Goal: Information Seeking & Learning: Learn about a topic

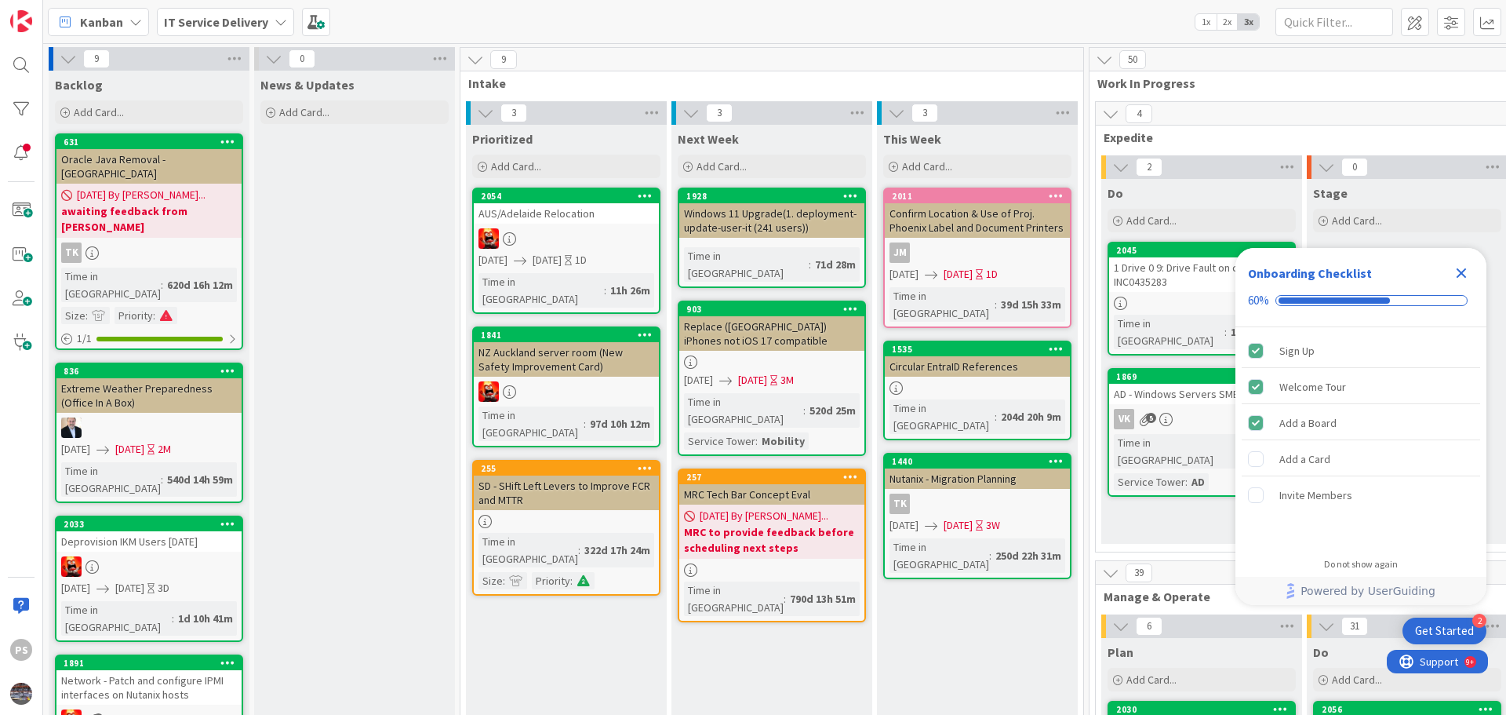
click at [1464, 267] on icon "Close Checklist" at bounding box center [1461, 273] width 19 height 19
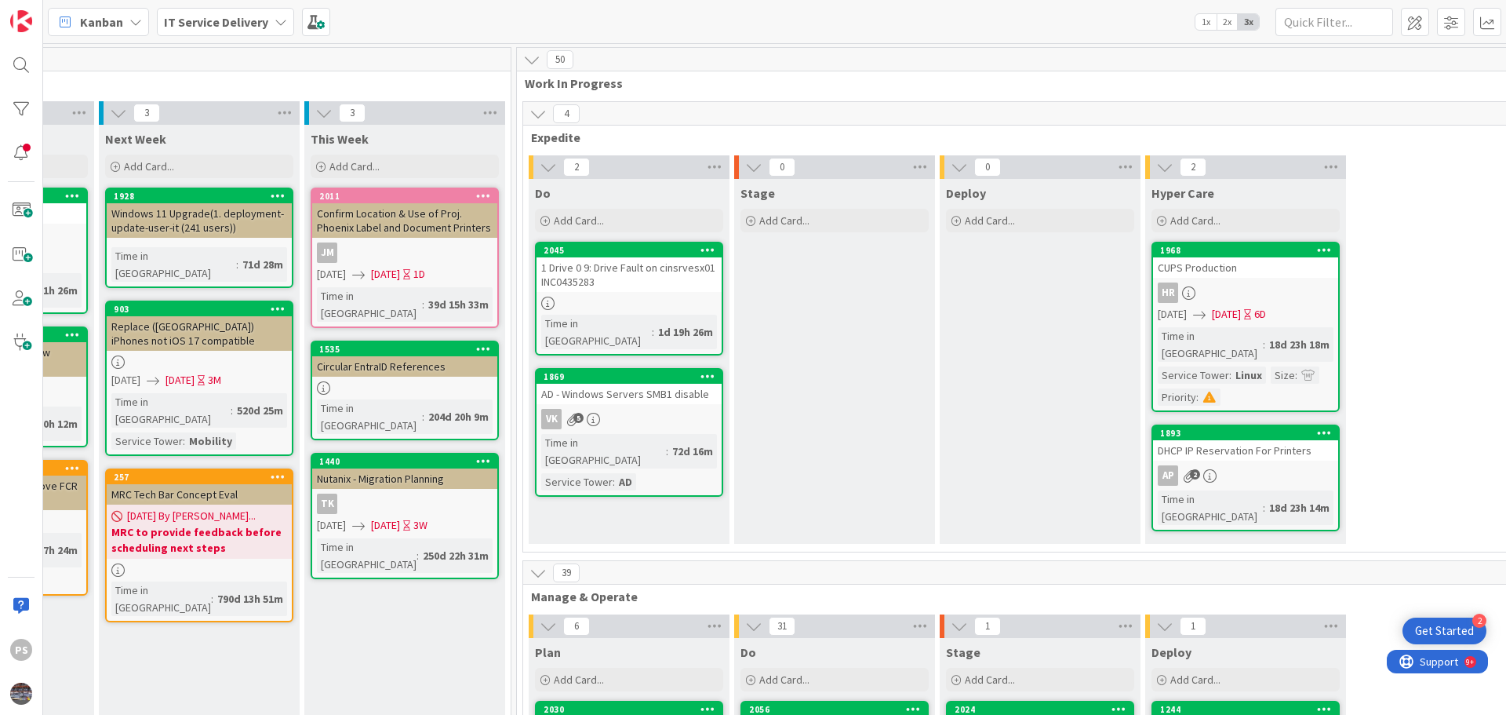
scroll to position [0, 574]
click at [669, 288] on div "1 Drive 0 9: Drive Fault on cinsrvesx01 INC0435283" at bounding box center [627, 274] width 185 height 35
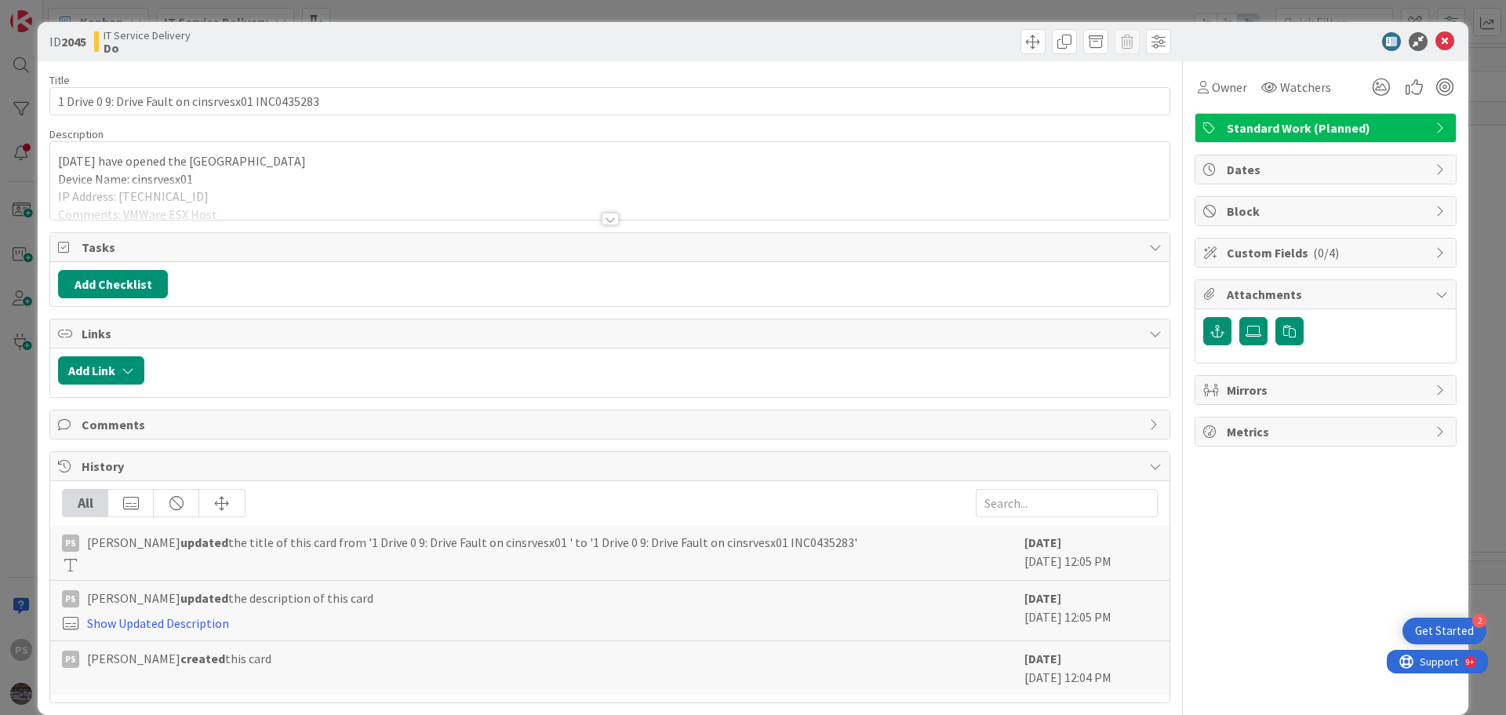
click at [427, 180] on div at bounding box center [609, 200] width 1119 height 40
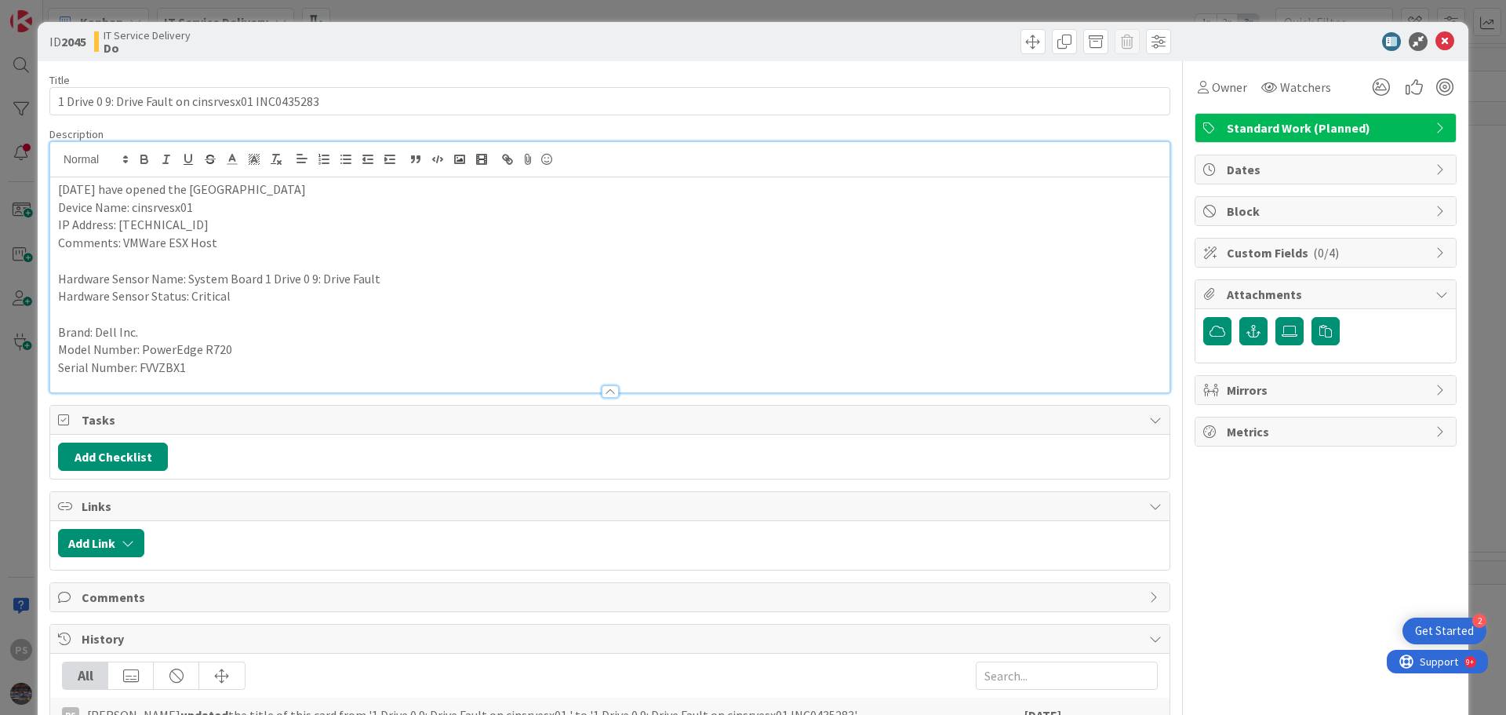
click at [452, 187] on p "09/15 - We have opened the case with Park Place SV1761754" at bounding box center [610, 189] width 1104 height 18
click at [400, 189] on p "09/15 - We have opened the case with Park Place SV1761754" at bounding box center [610, 189] width 1104 height 18
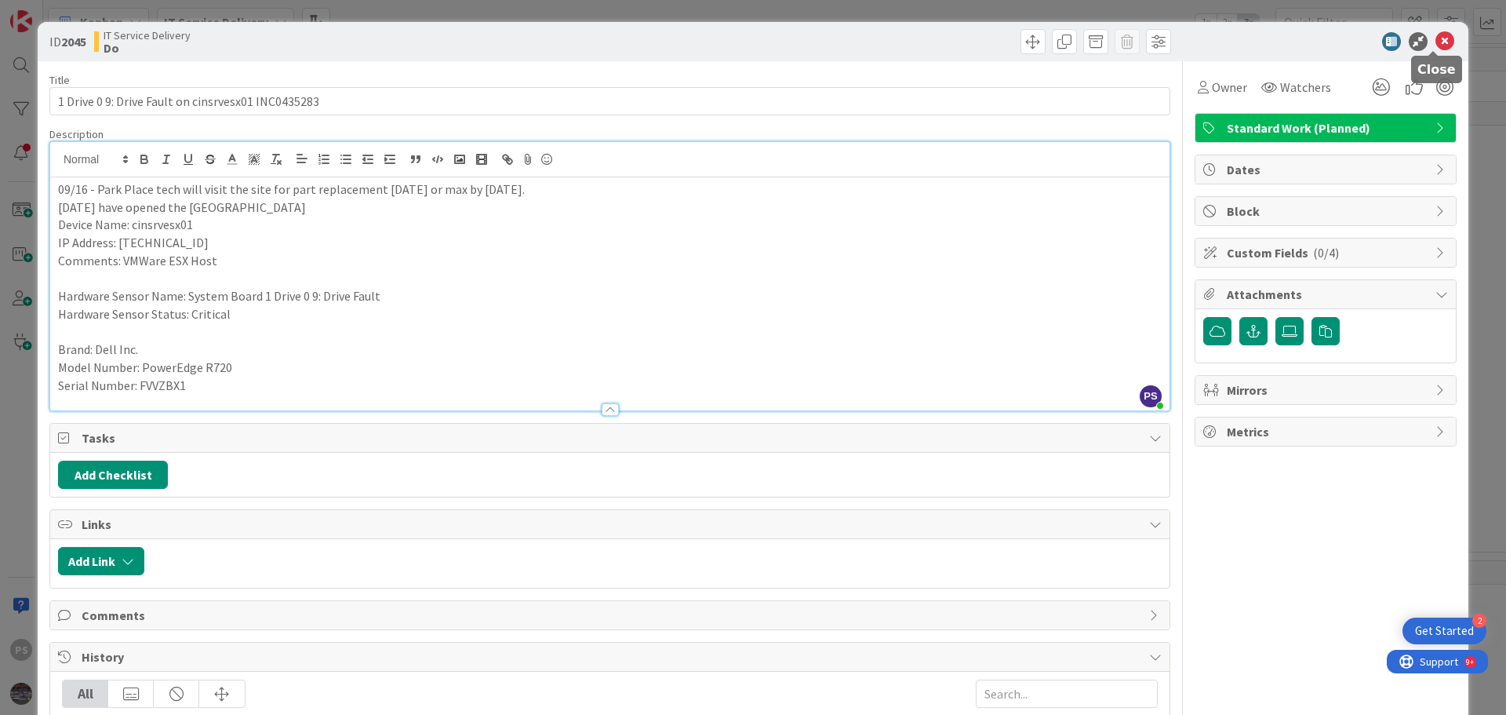
click at [1435, 41] on icon at bounding box center [1444, 41] width 19 height 19
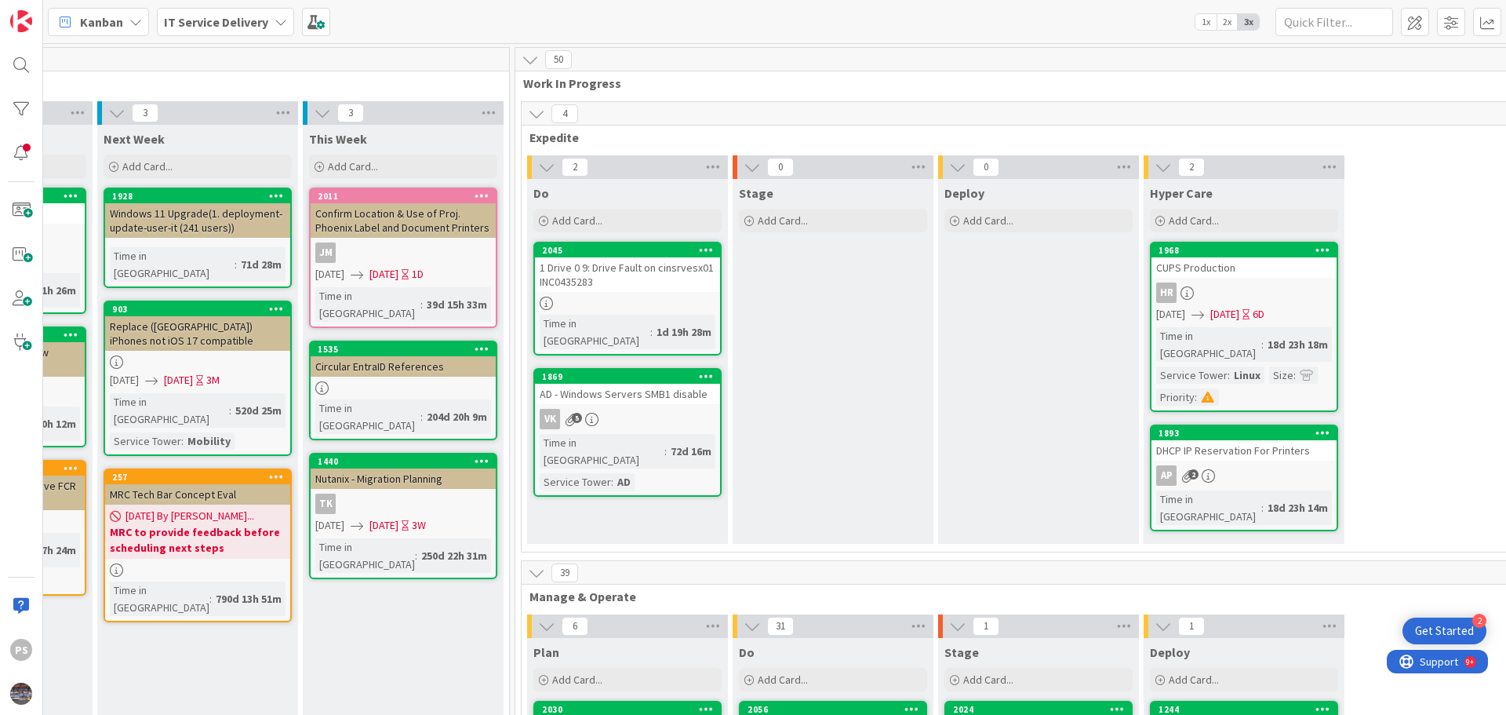
click at [1227, 279] on link "1968 CUPS Production HR 07/24/2025 07/30/2025 6D Time in Column : 18d 23h 18m S…" at bounding box center [1244, 327] width 188 height 170
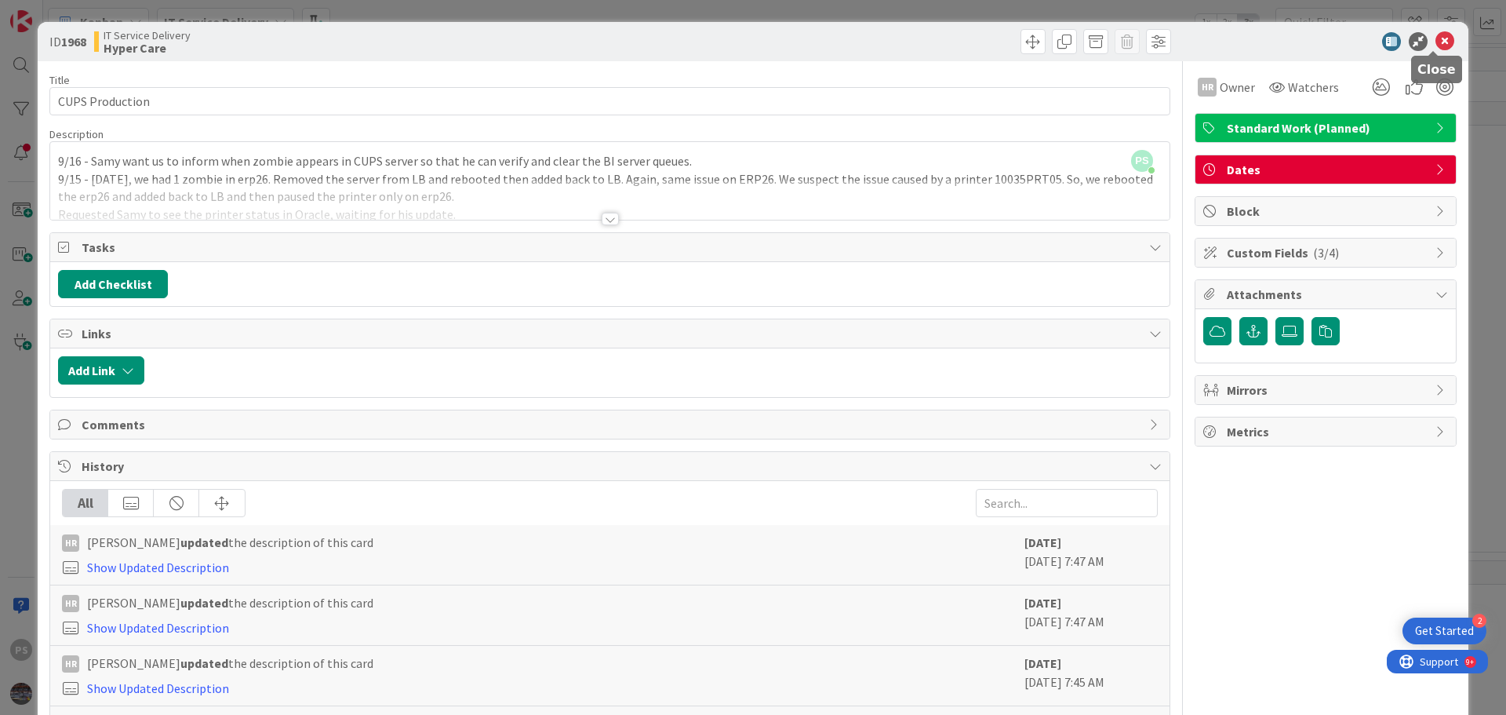
click at [1438, 41] on icon at bounding box center [1444, 41] width 19 height 19
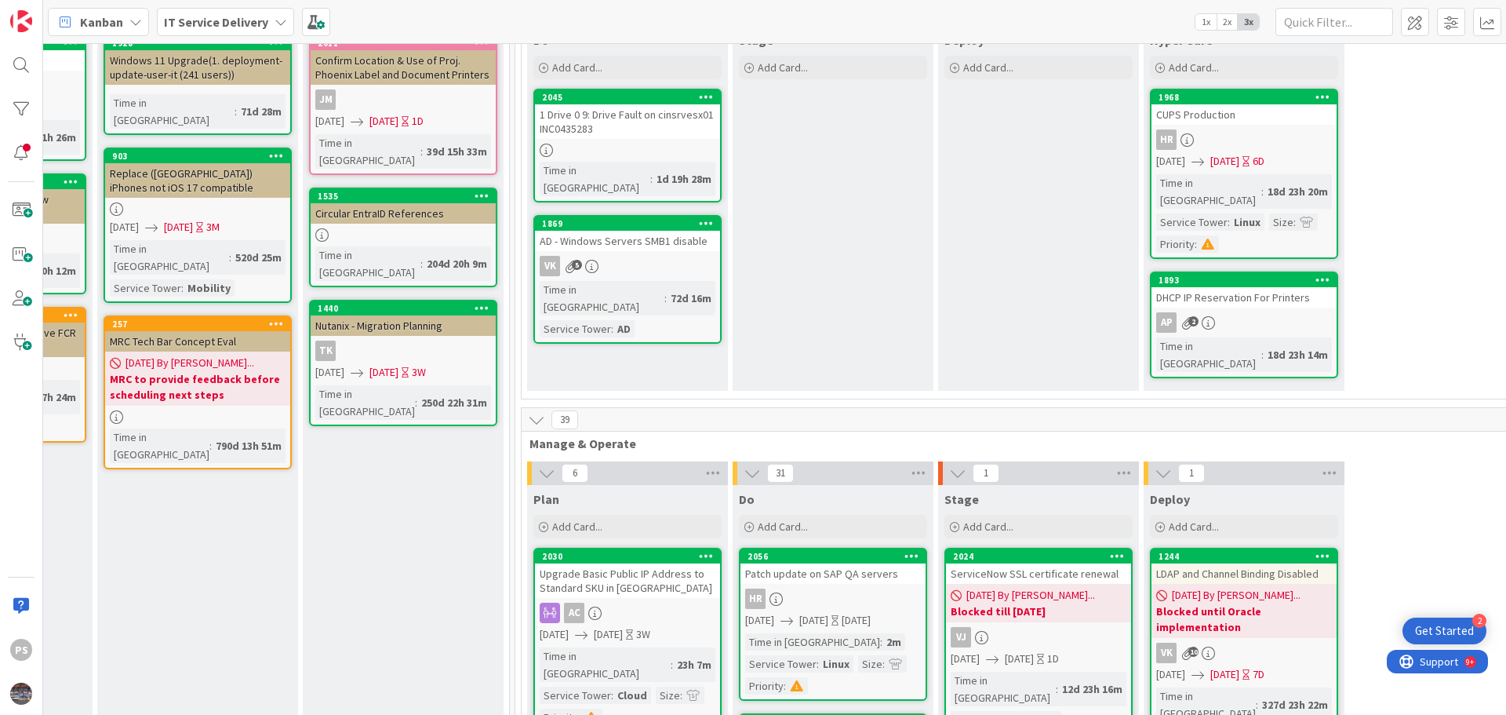
scroll to position [235, 574]
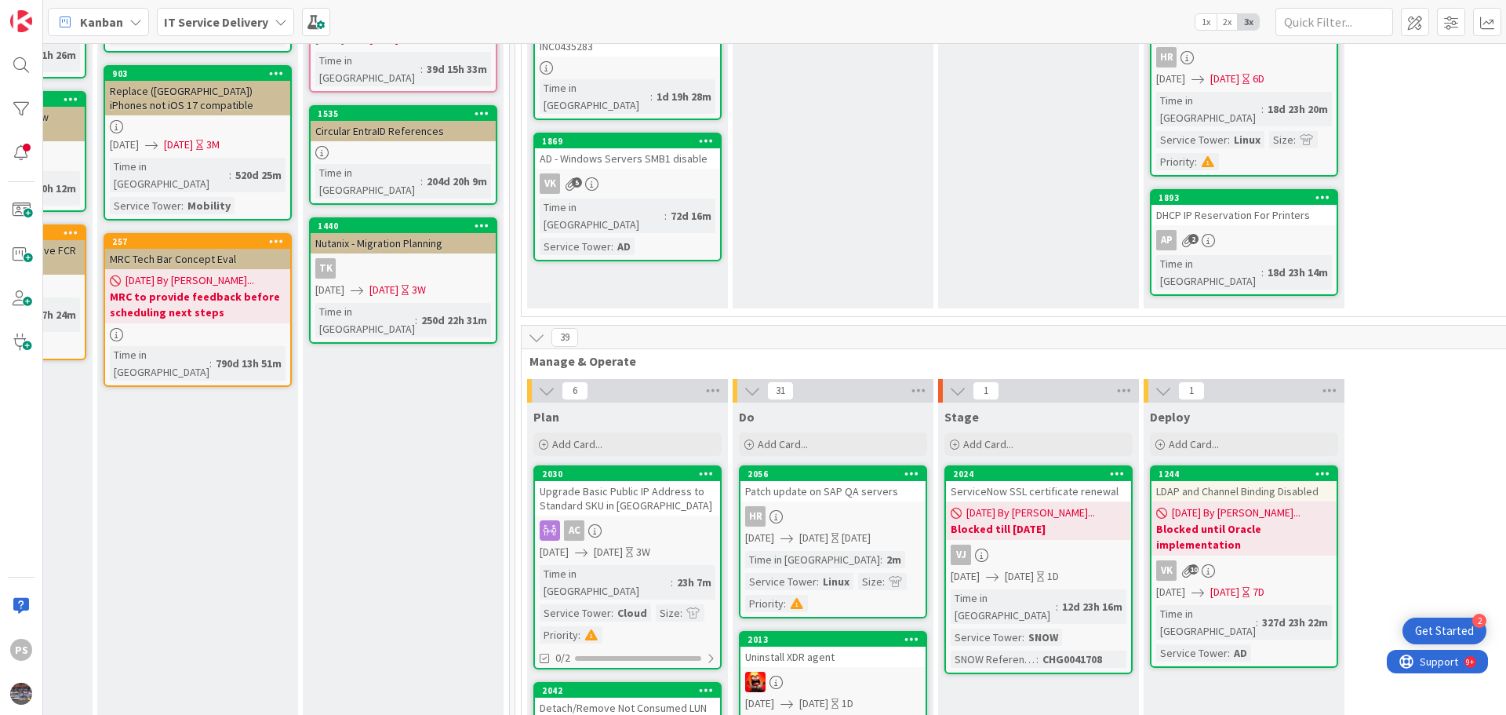
click at [689, 173] on div "VK 5" at bounding box center [627, 183] width 185 height 20
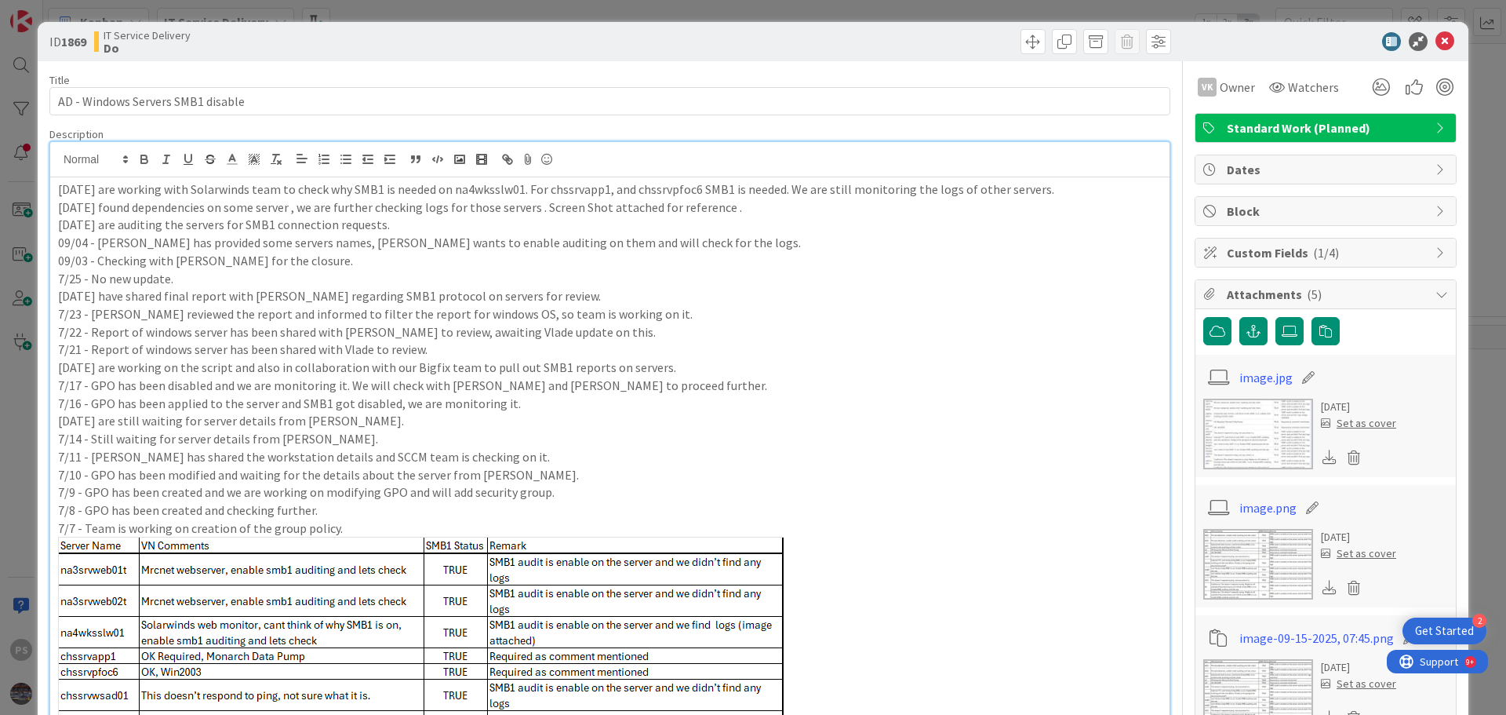
click at [659, 158] on div "PS Pankaj Soni just joined 09/15 - We are working with Solarwinds team to check…" at bounding box center [609, 552] width 1119 height 820
click at [361, 189] on p "09/15 - We are working with Solarwinds team to check why SMB1 is needed on na4w…" at bounding box center [610, 189] width 1104 height 18
click at [357, 187] on p "09/15 - We are working with Solarwinds team to check why SMB1 is needed on na4w…" at bounding box center [610, 189] width 1104 height 18
click at [591, 187] on p "09/15 - We are working with Solarwinds team to check why SMB1 is needed on na4w…" at bounding box center [610, 189] width 1104 height 18
click at [1435, 39] on icon at bounding box center [1444, 41] width 19 height 19
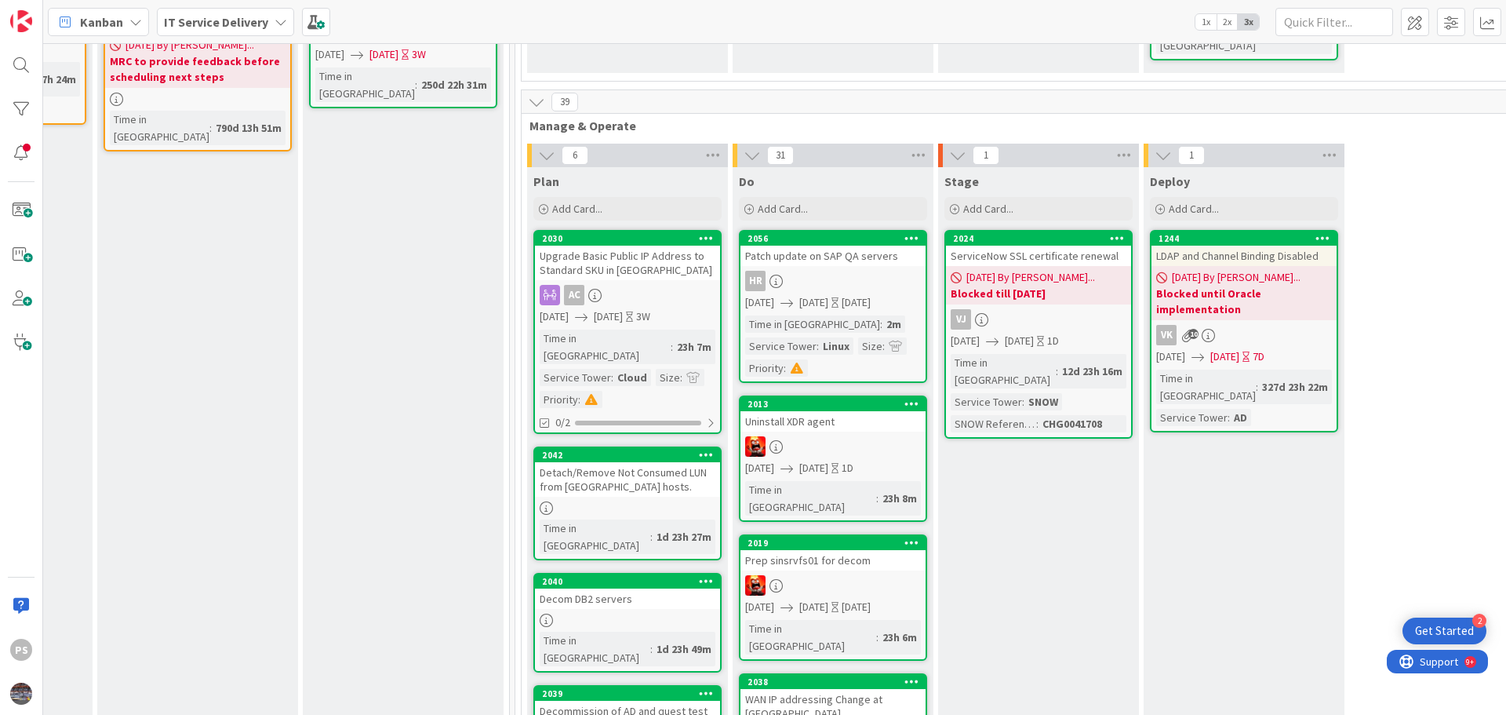
scroll to position [549, 574]
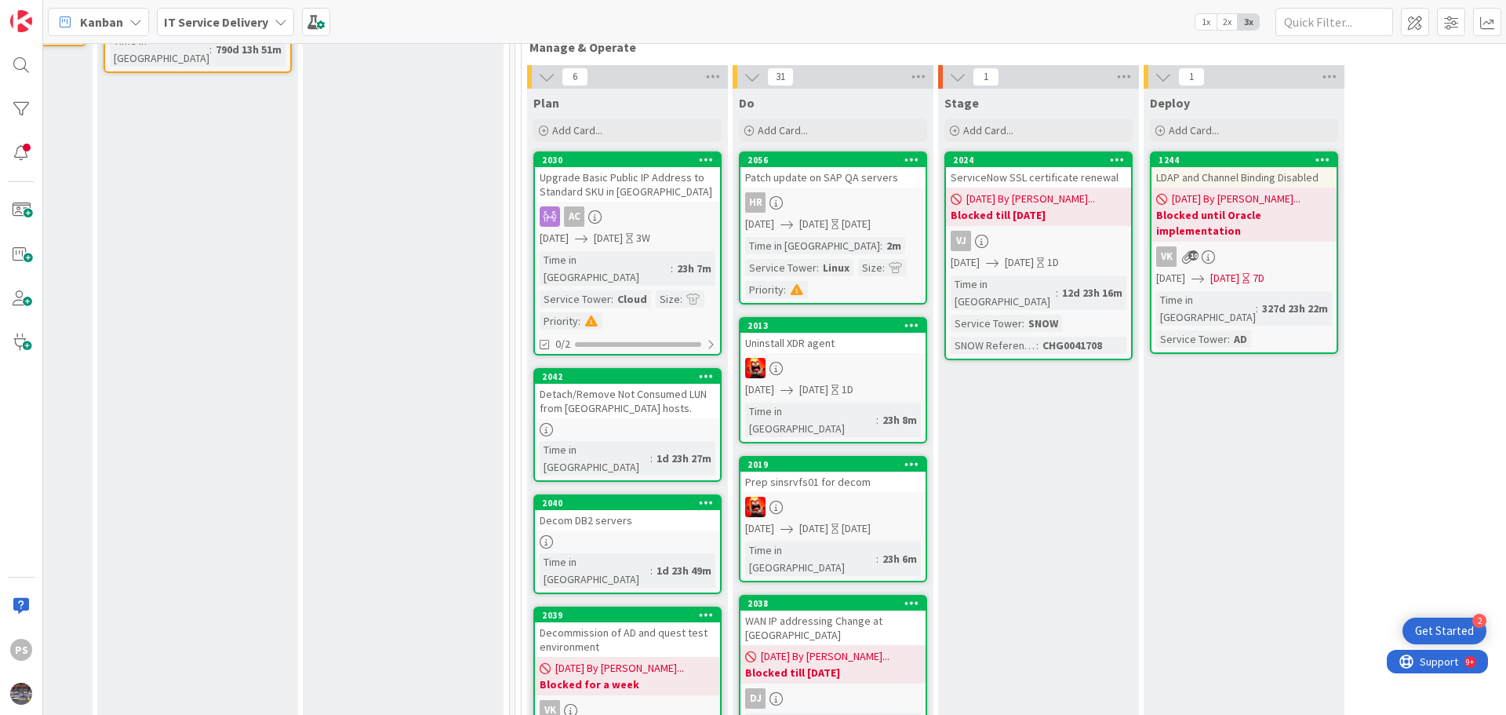
click at [824, 333] on div "Uninstall XDR agent" at bounding box center [832, 343] width 185 height 20
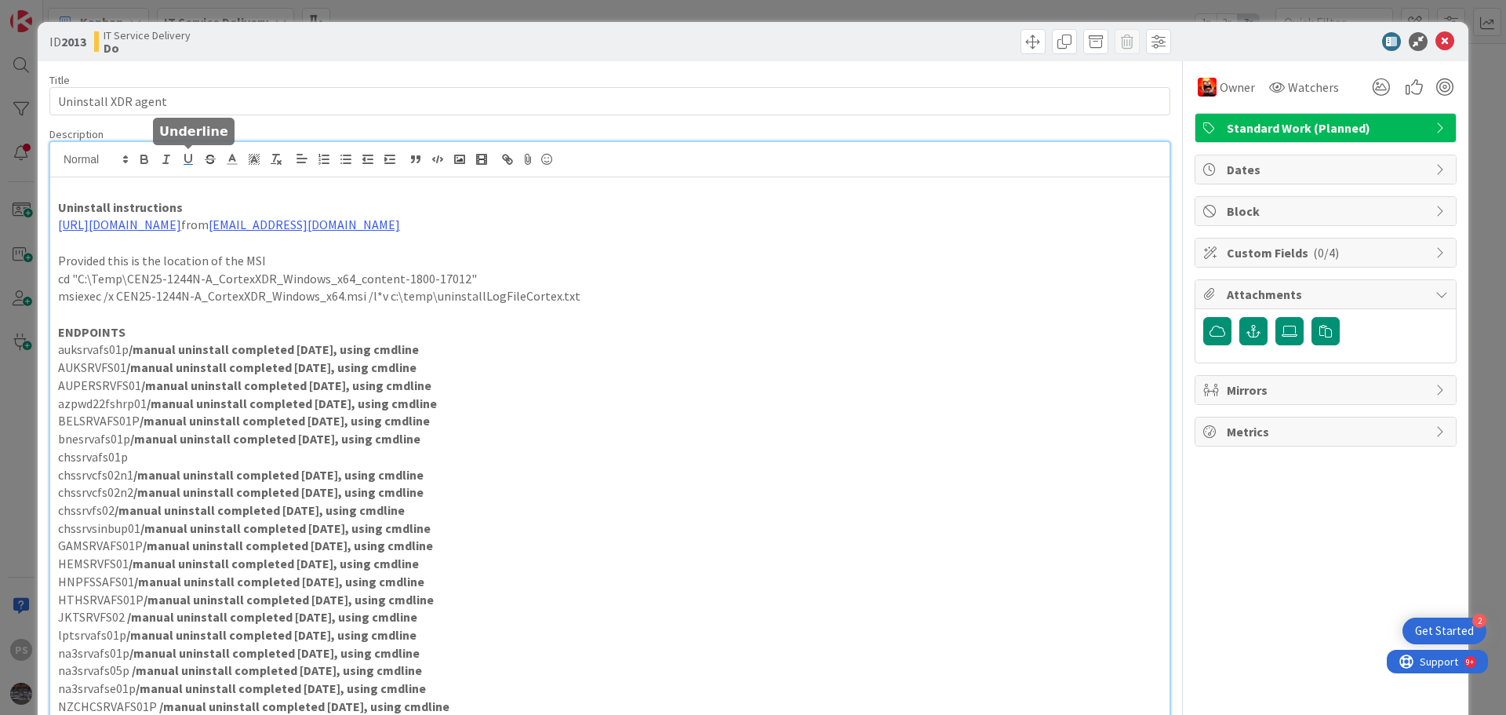
click at [191, 163] on div "Uninstall instructions https://docs-cortex.paloaltonetworks.com/r/Cortex-XDR/8.…" at bounding box center [609, 472] width 1119 height 660
click at [1436, 43] on icon at bounding box center [1444, 41] width 19 height 19
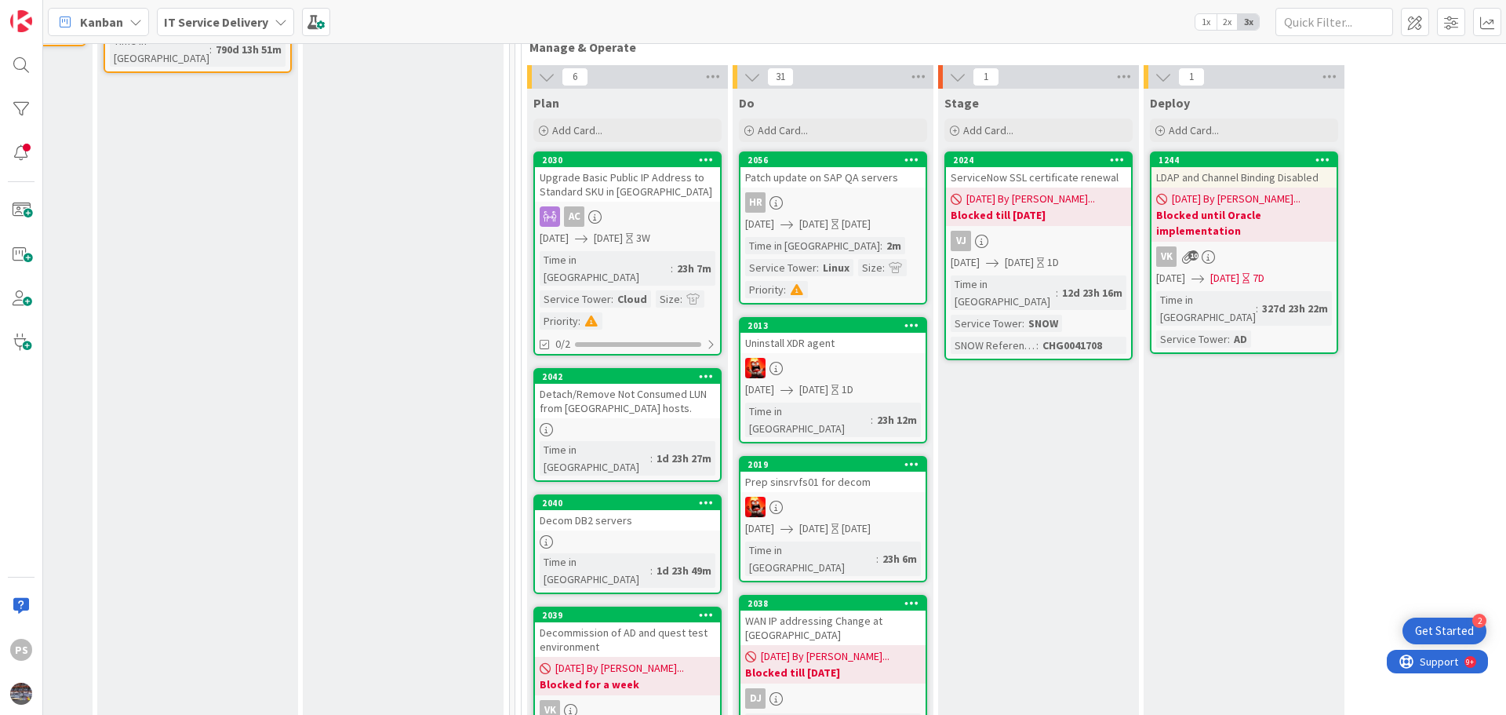
click at [607, 384] on div "Detach/Remove Not Consumed LUN from ESXi hosts." at bounding box center [627, 401] width 185 height 35
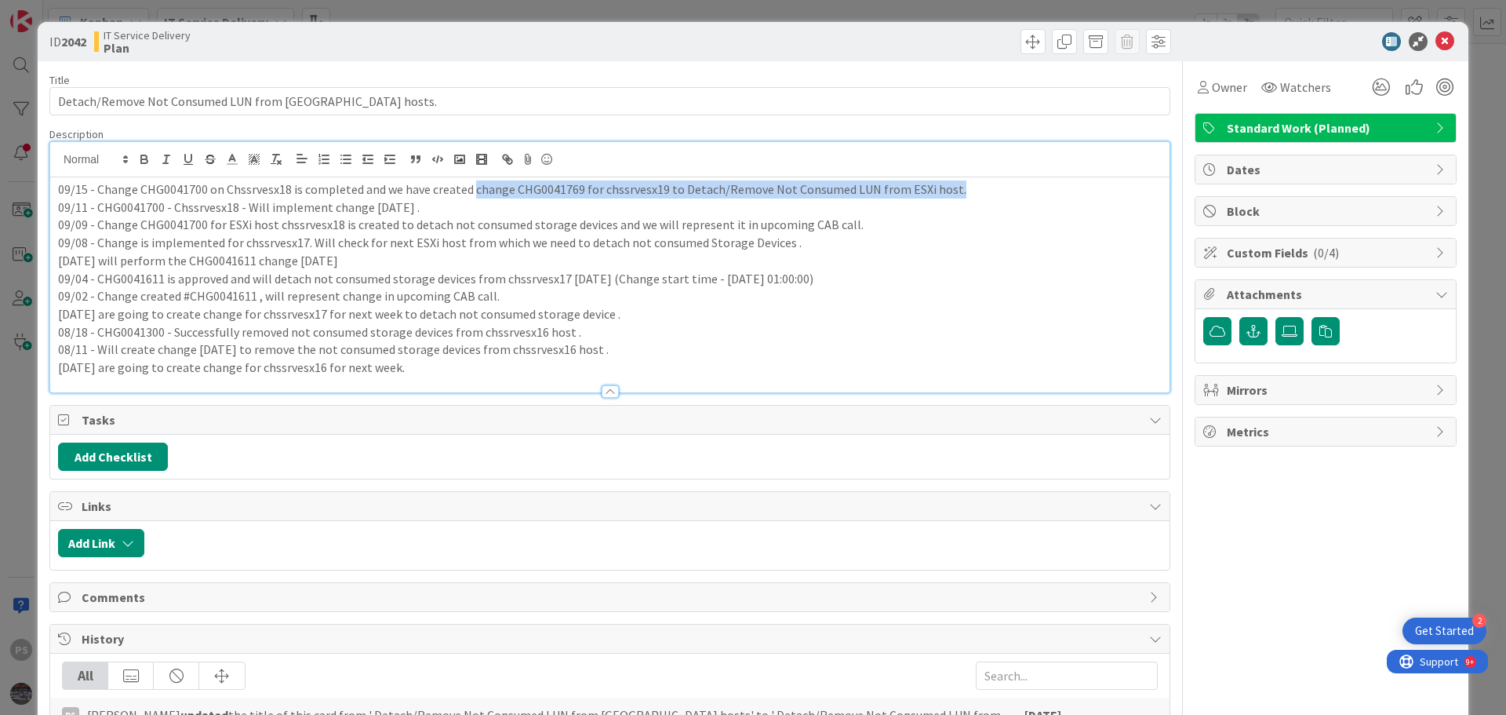
drag, startPoint x: 966, startPoint y: 160, endPoint x: 472, endPoint y: 192, distance: 495.2
click at [472, 192] on p "09/15 - Change CHG0041700 on Chssrvesx18 is completed and we have created chang…" at bounding box center [610, 189] width 1104 height 18
copy p "change CHG0041769 for chssrvesx19 to Detach/Remove Not Consumed LUN from ESXi h…"
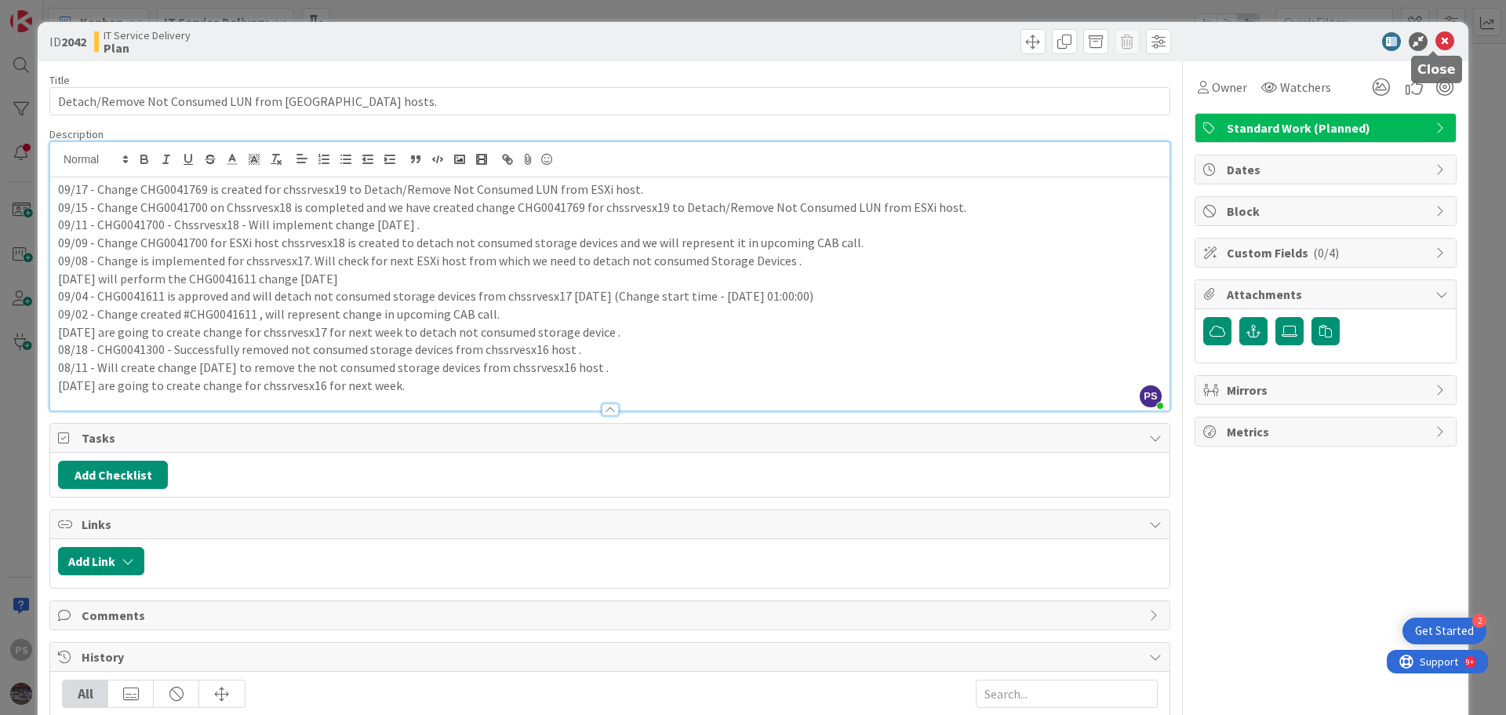
click at [1438, 45] on icon at bounding box center [1444, 41] width 19 height 19
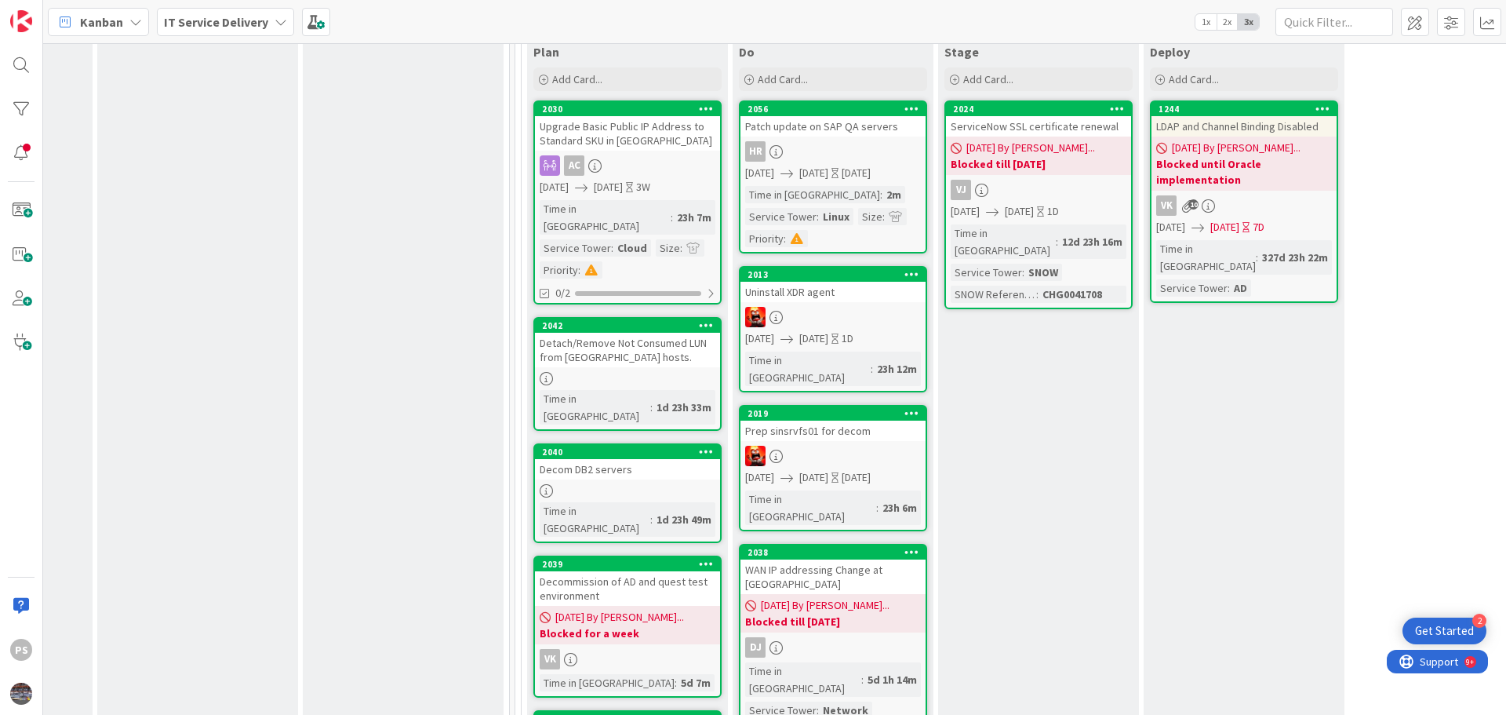
scroll to position [627, 574]
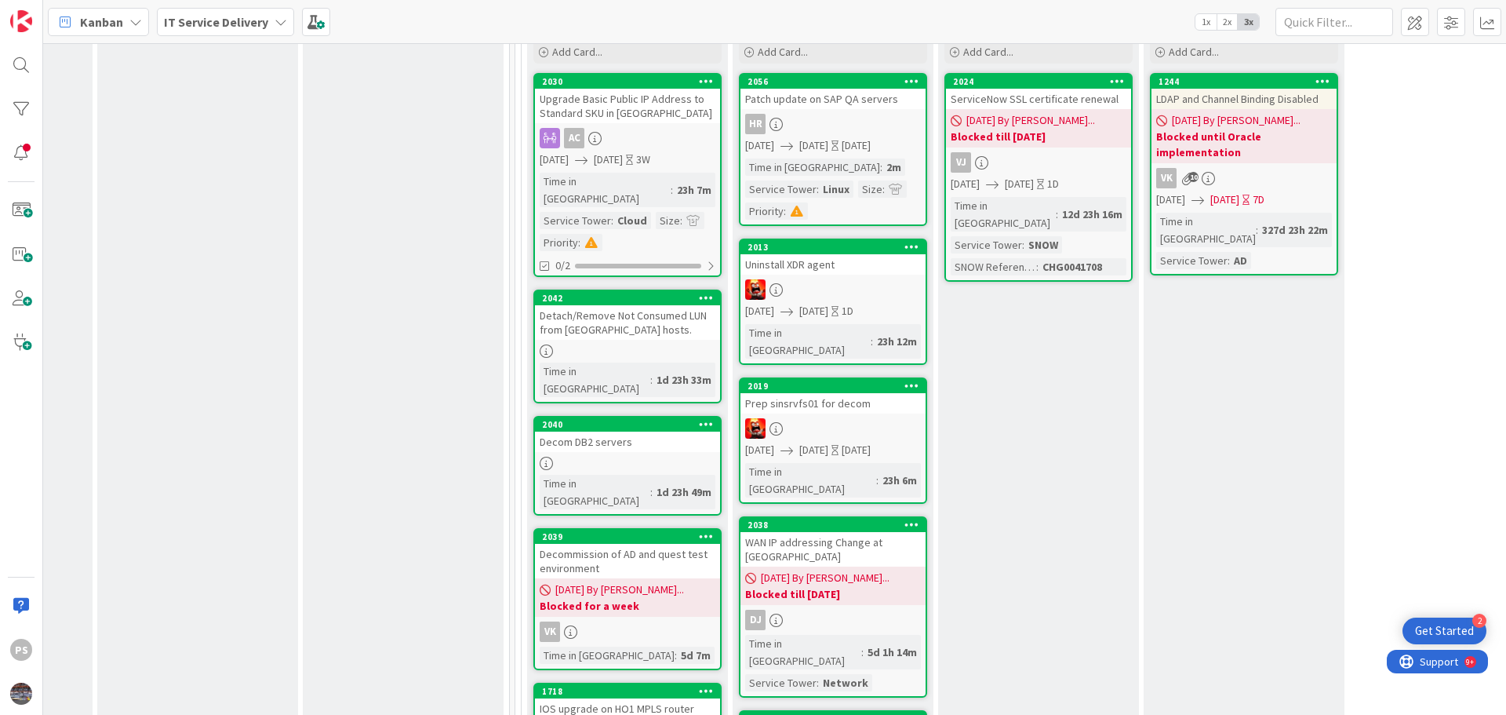
click at [687, 456] on div at bounding box center [627, 462] width 185 height 13
click at [828, 442] on span "09/25/2025" at bounding box center [813, 450] width 29 height 16
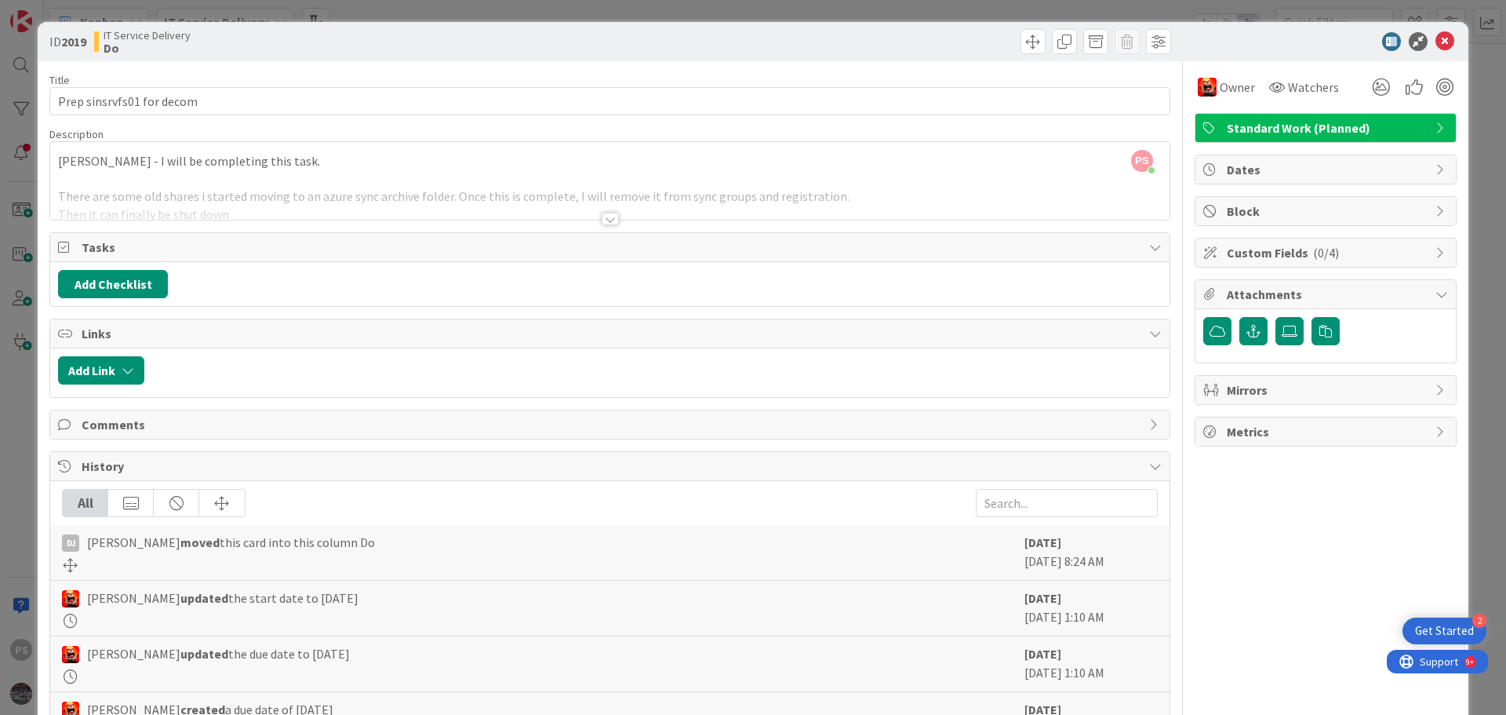
click at [606, 223] on div at bounding box center [610, 219] width 17 height 13
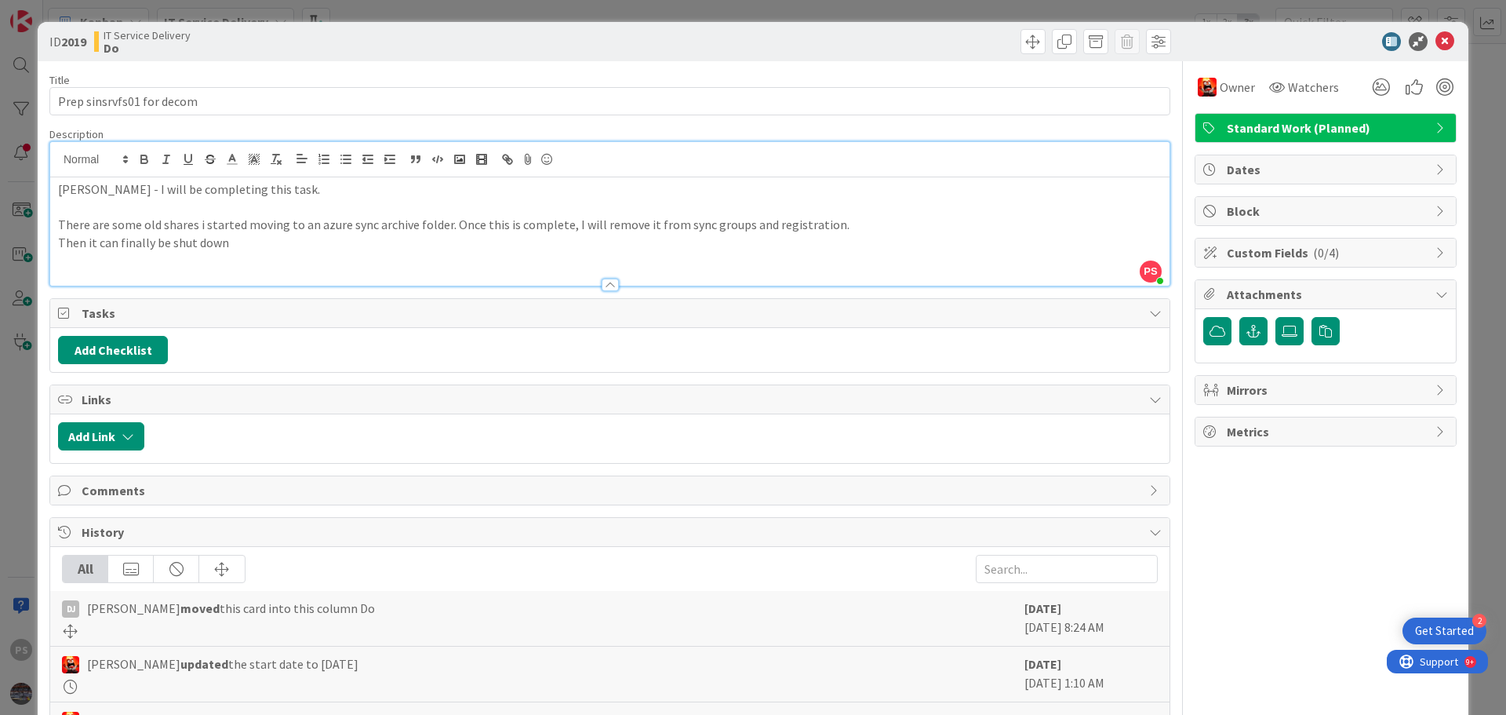
click at [376, 228] on p "There are some old shares i started moving to an azure sync archive folder. Onc…" at bounding box center [610, 225] width 1104 height 18
click at [484, 222] on p "There are some old shares i started moving to an azure sync archive folder. Onc…" at bounding box center [610, 225] width 1104 height 18
click at [541, 230] on p "There are some old shares i started moving to an azure sync archive folder. Onc…" at bounding box center [610, 225] width 1104 height 18
click at [646, 227] on p "There are some old shares i started moving to an azure sync archive folder. Onc…" at bounding box center [610, 225] width 1104 height 18
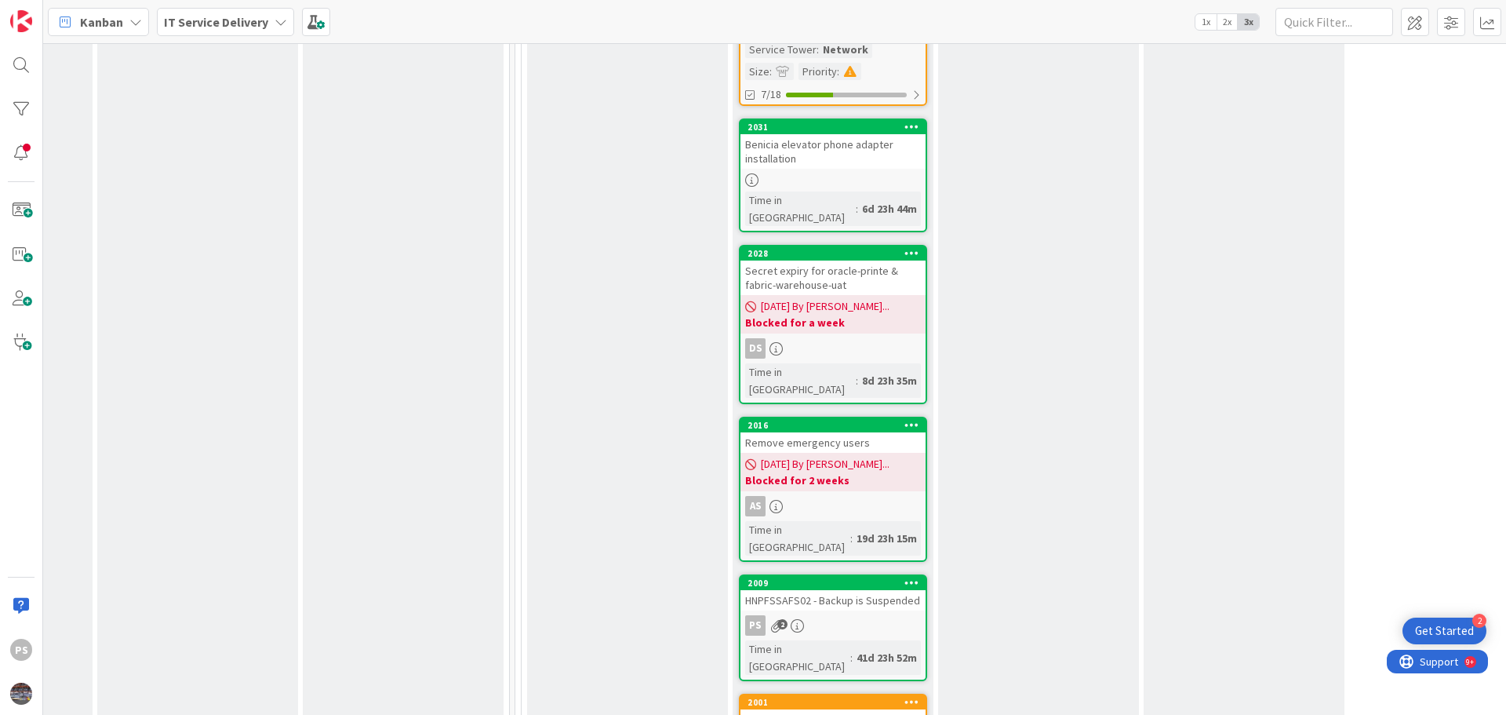
scroll to position [1725, 574]
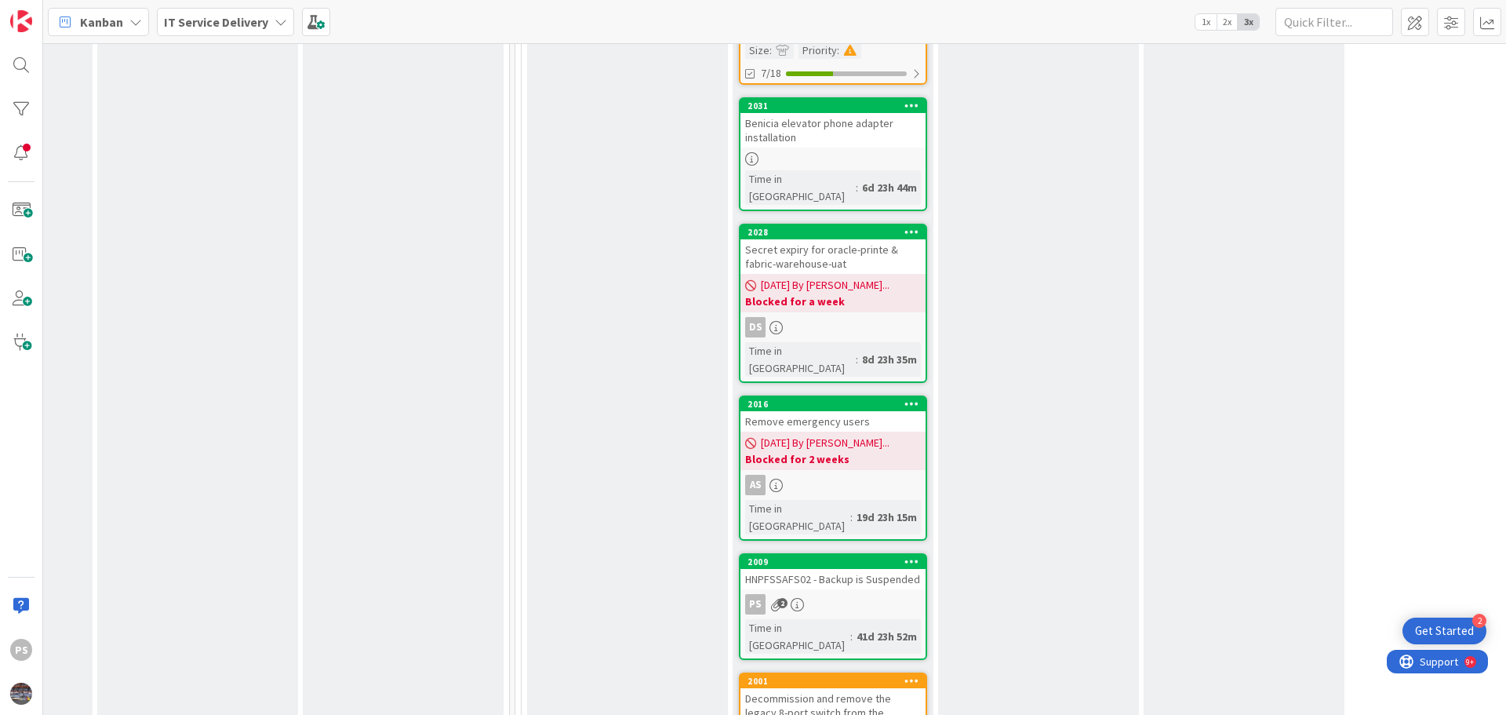
click at [865, 569] on div "HNPFSSAFS02 - Backup is Suspended" at bounding box center [832, 579] width 185 height 20
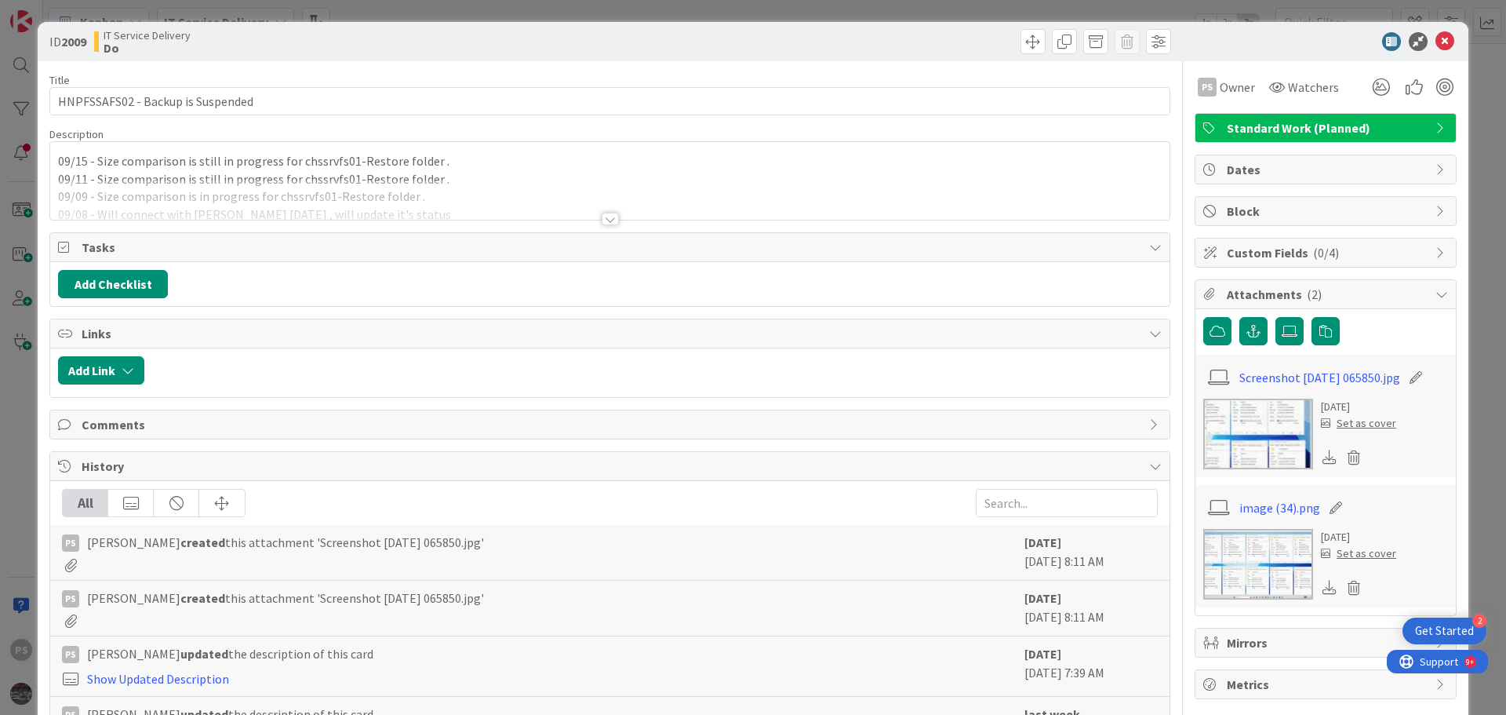
click at [485, 168] on div "09/15 - Size comparison is still in progress for chssrvfs01-Restore folder . 09…" at bounding box center [609, 181] width 1119 height 78
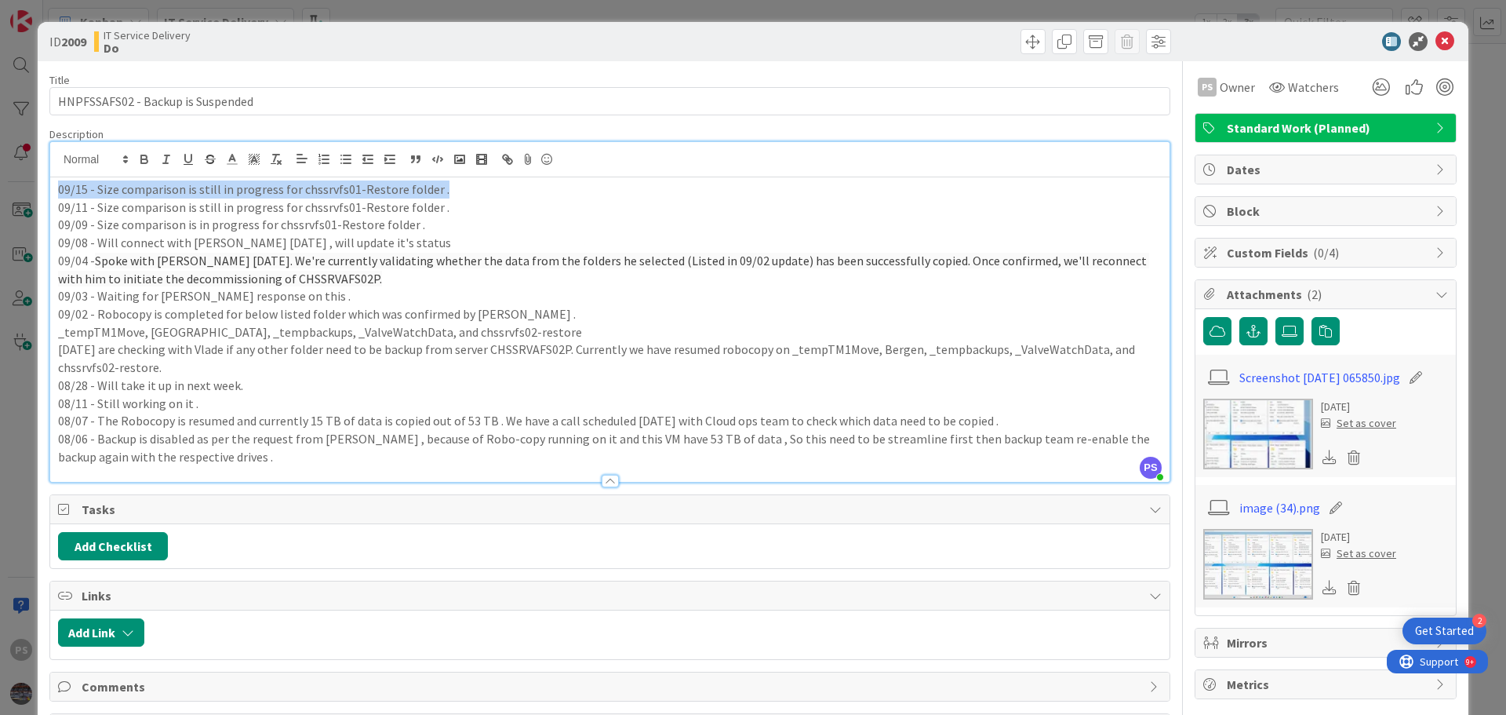
drag, startPoint x: 444, startPoint y: 186, endPoint x: 0, endPoint y: 186, distance: 443.9
click at [0, 186] on div "ID 2009 IT Service Delivery Do Title 33 / 128 HNPFSSAFS02 - Backup is Suspended…" at bounding box center [753, 357] width 1506 height 715
copy p "09/15 - Size comparison is still in progress for chssrvfs01-Restore folder ."
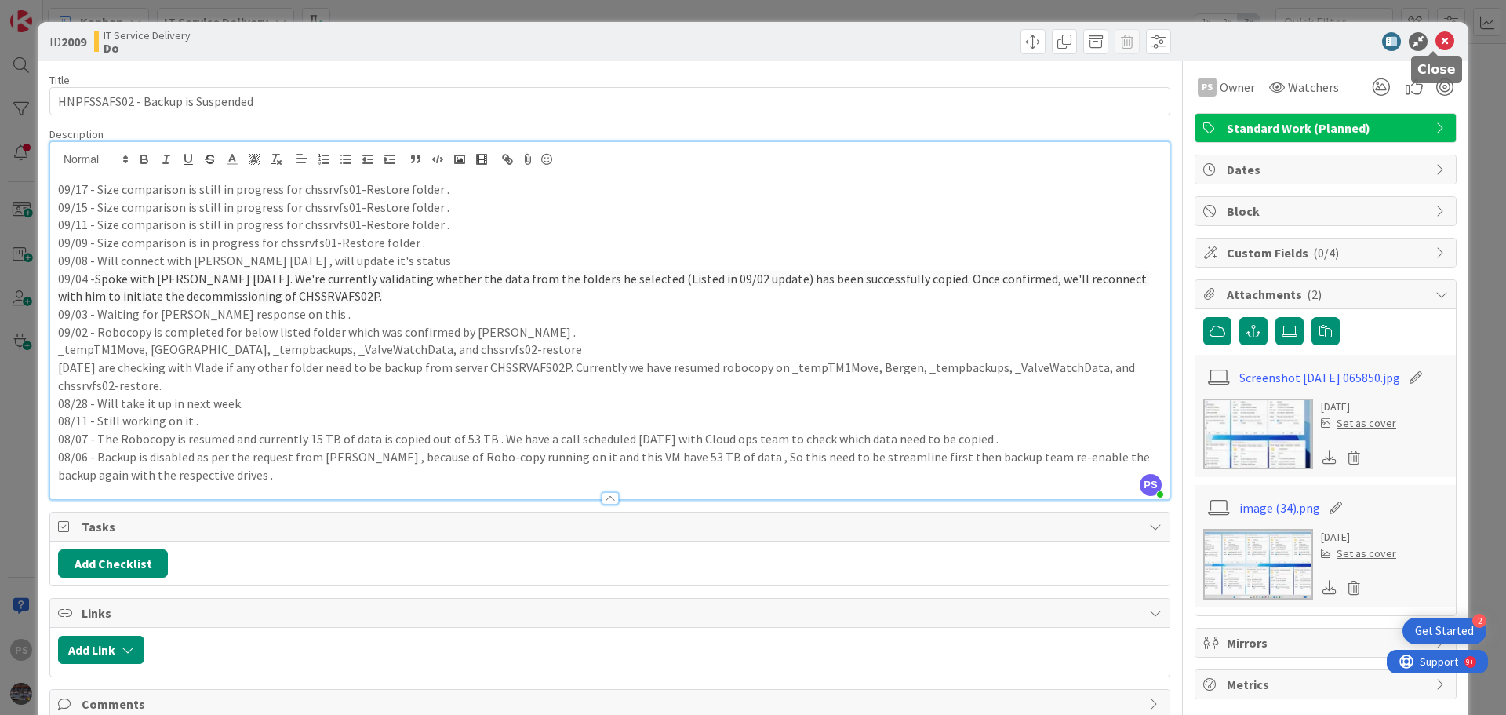
click at [1435, 43] on icon at bounding box center [1444, 41] width 19 height 19
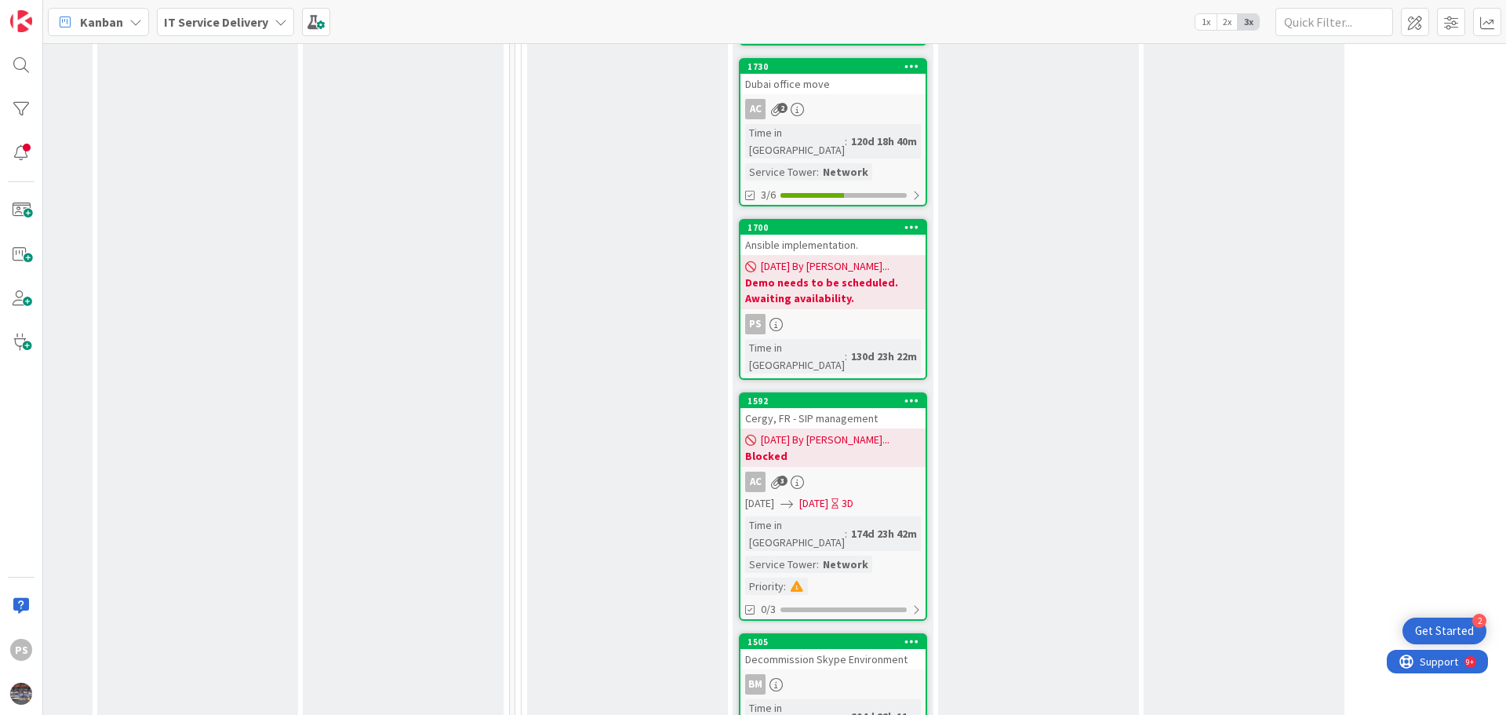
scroll to position [4706, 574]
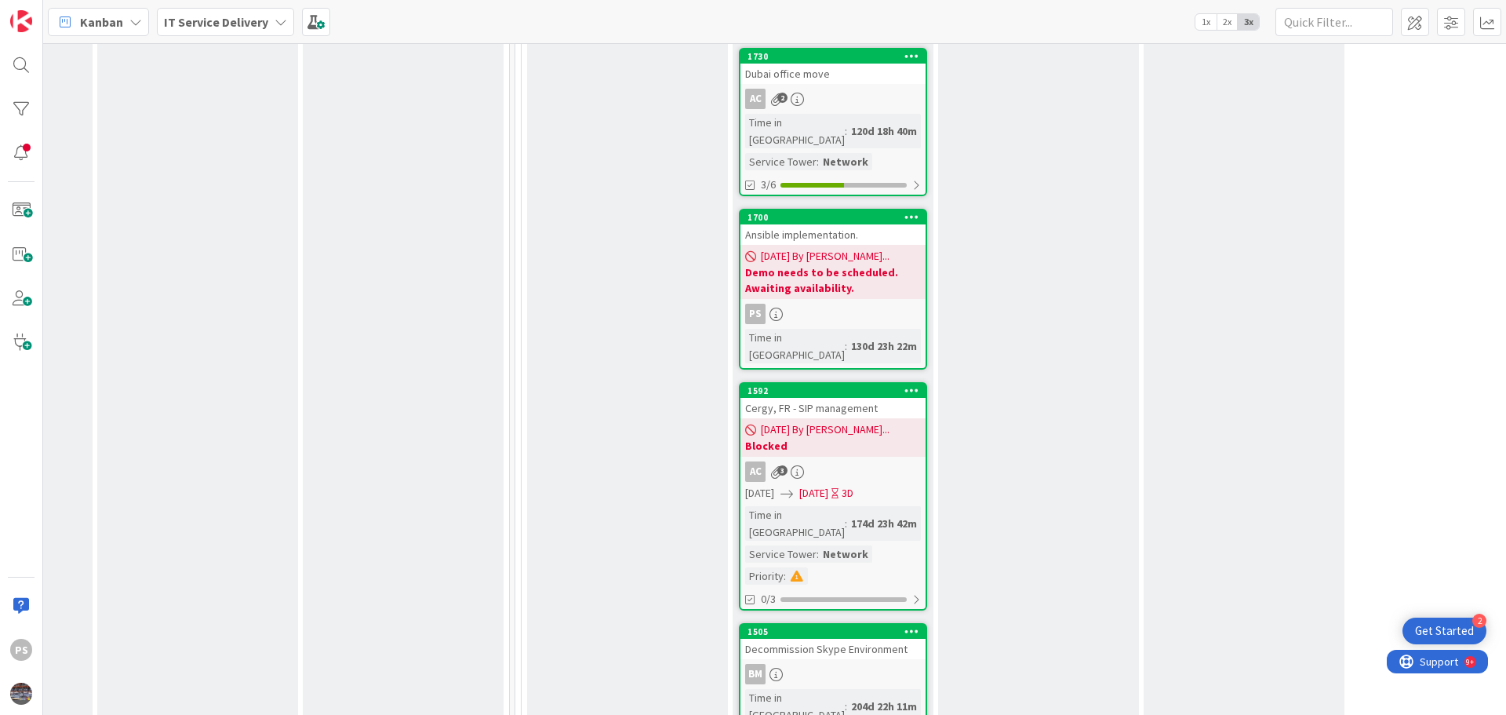
click at [903, 689] on div "Time in Column : 204d 22h 11m Service Tower : Wintel, AD, Voice Size : Priority…" at bounding box center [833, 728] width 176 height 78
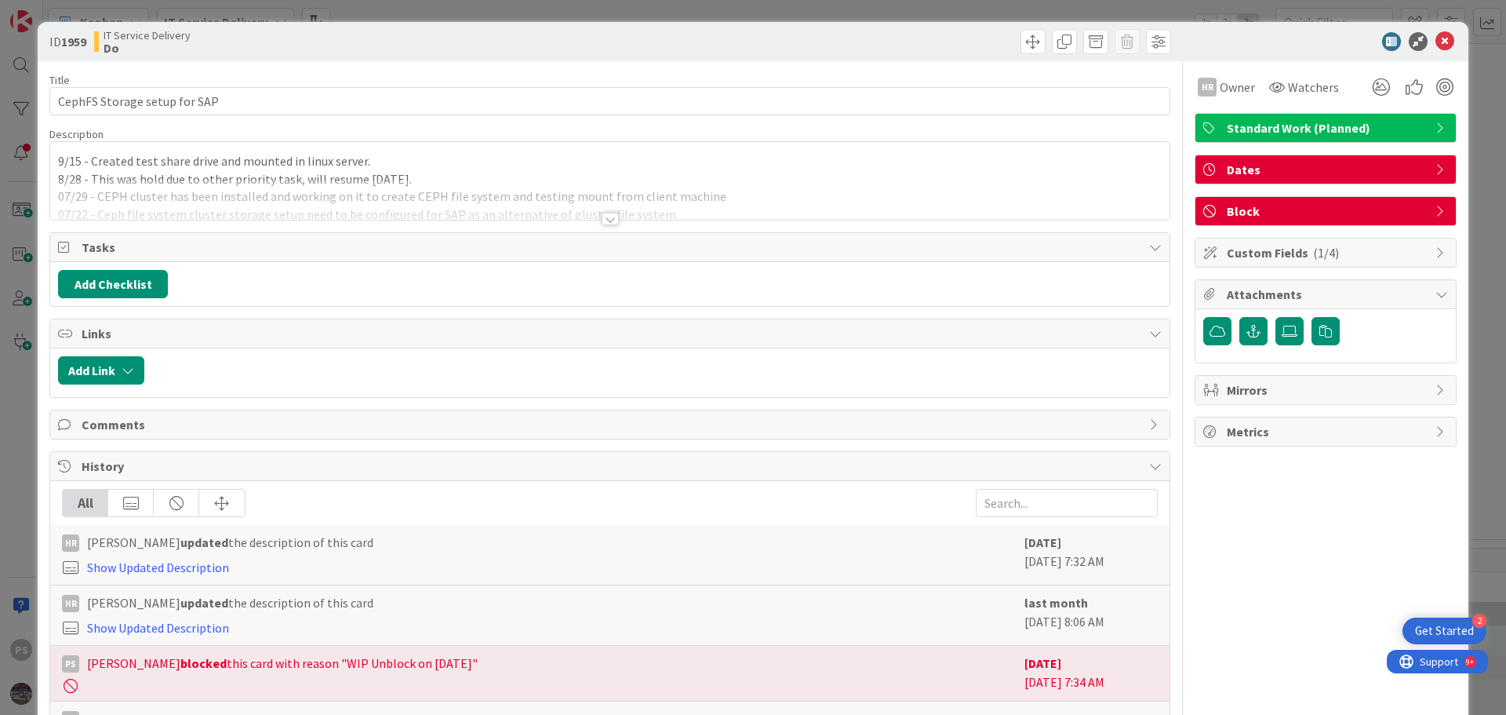
click at [457, 164] on div "9/15 - Created test share drive and mounted in linux server. 8/28 - This was ho…" at bounding box center [609, 181] width 1119 height 78
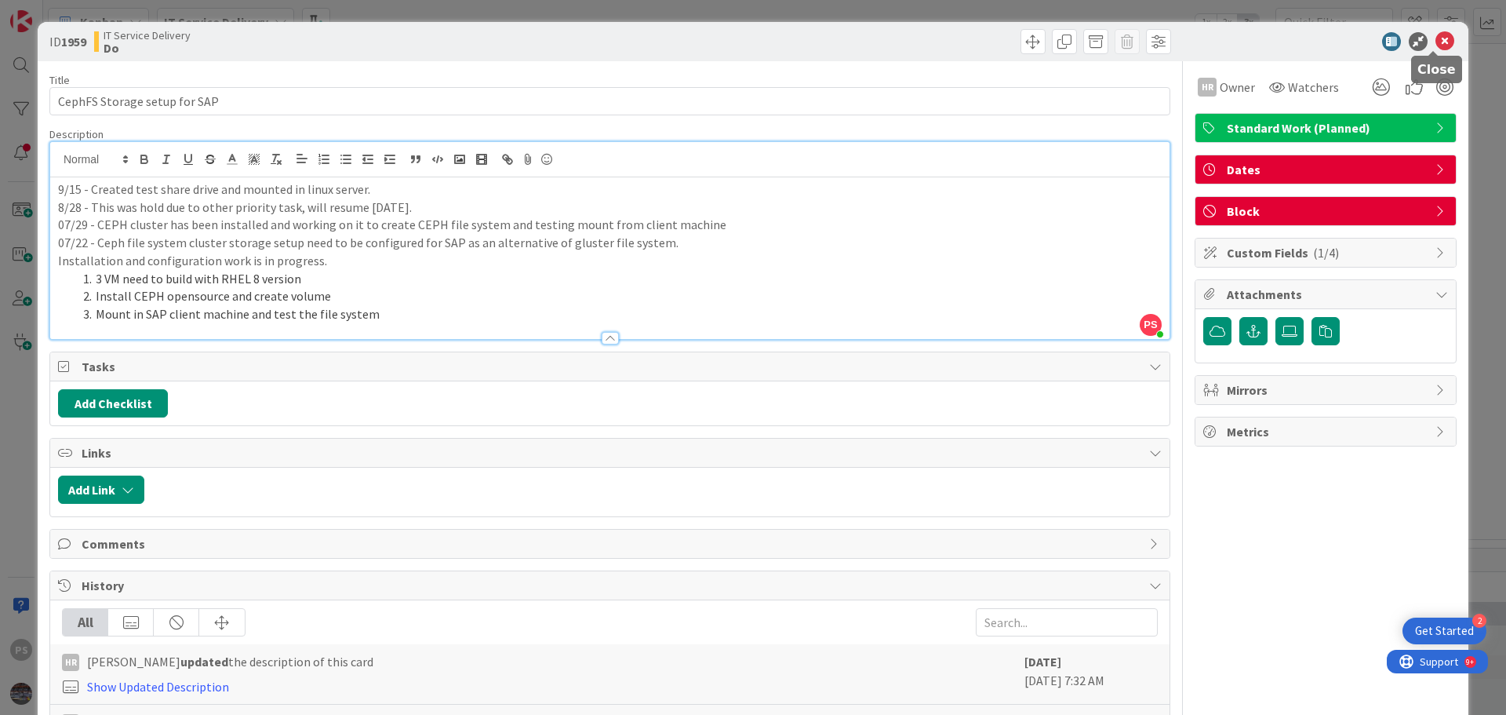
click at [1435, 38] on icon at bounding box center [1444, 41] width 19 height 19
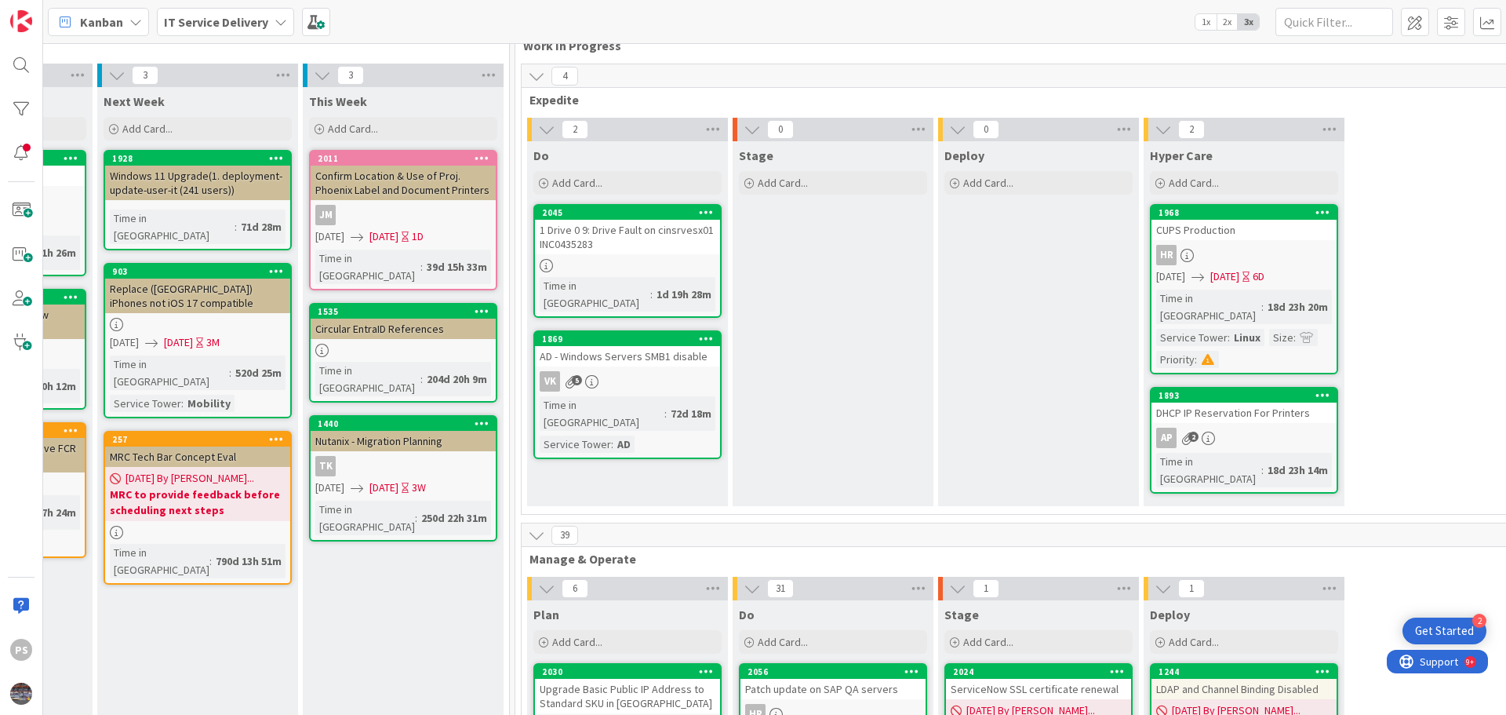
scroll to position [0, 574]
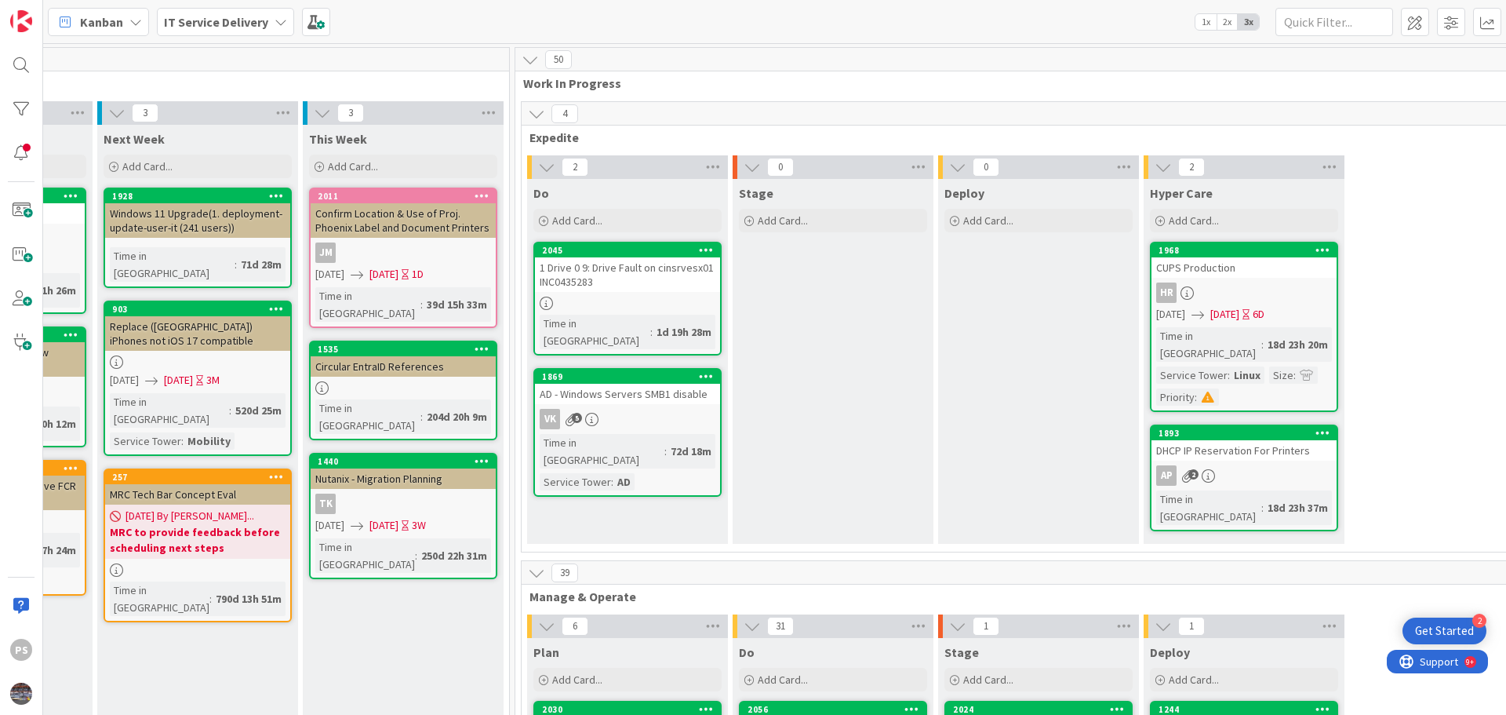
click at [686, 390] on link "1869 AD - Windows Servers SMB1 disable VK 5 Time in Column : 72d 18m Service To…" at bounding box center [627, 432] width 188 height 129
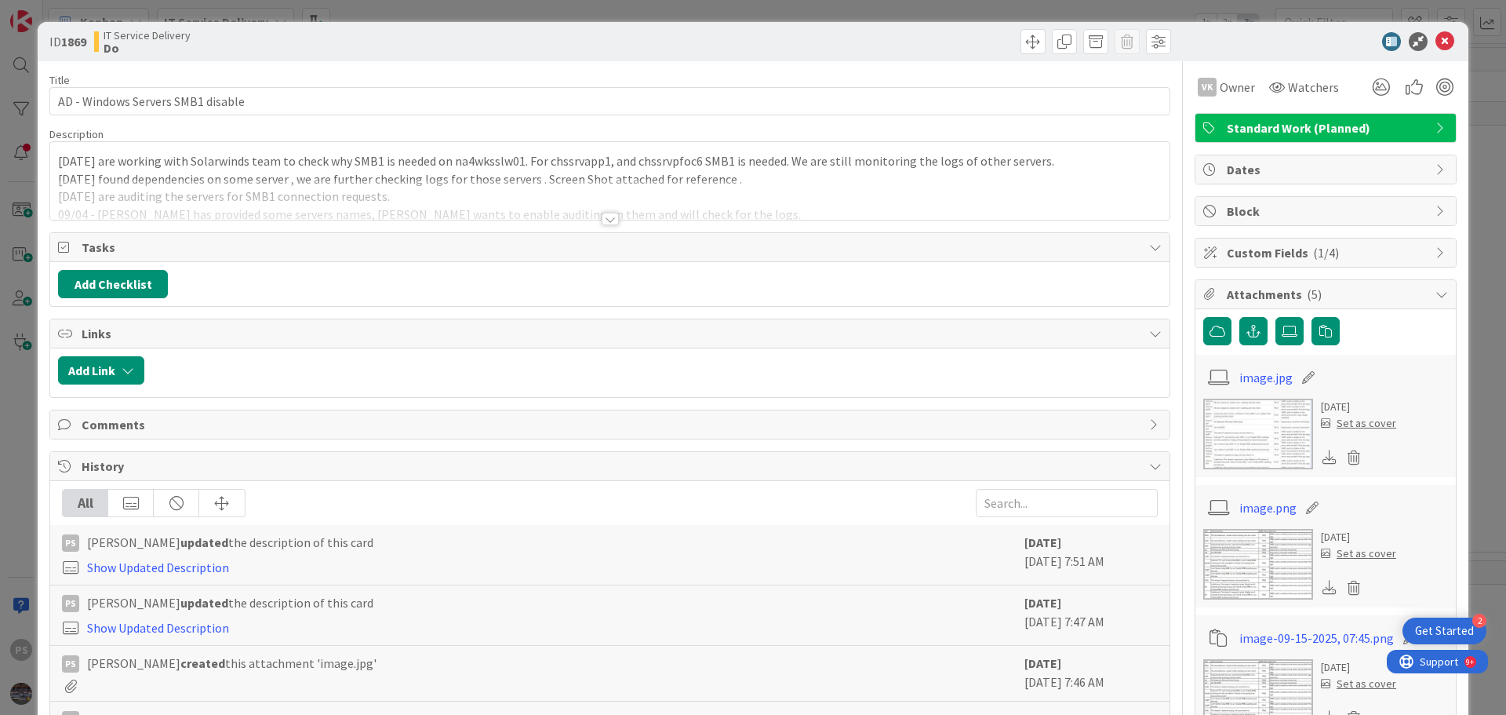
click at [1227, 434] on img at bounding box center [1258, 433] width 110 height 71
